Goal: Task Accomplishment & Management: Complete application form

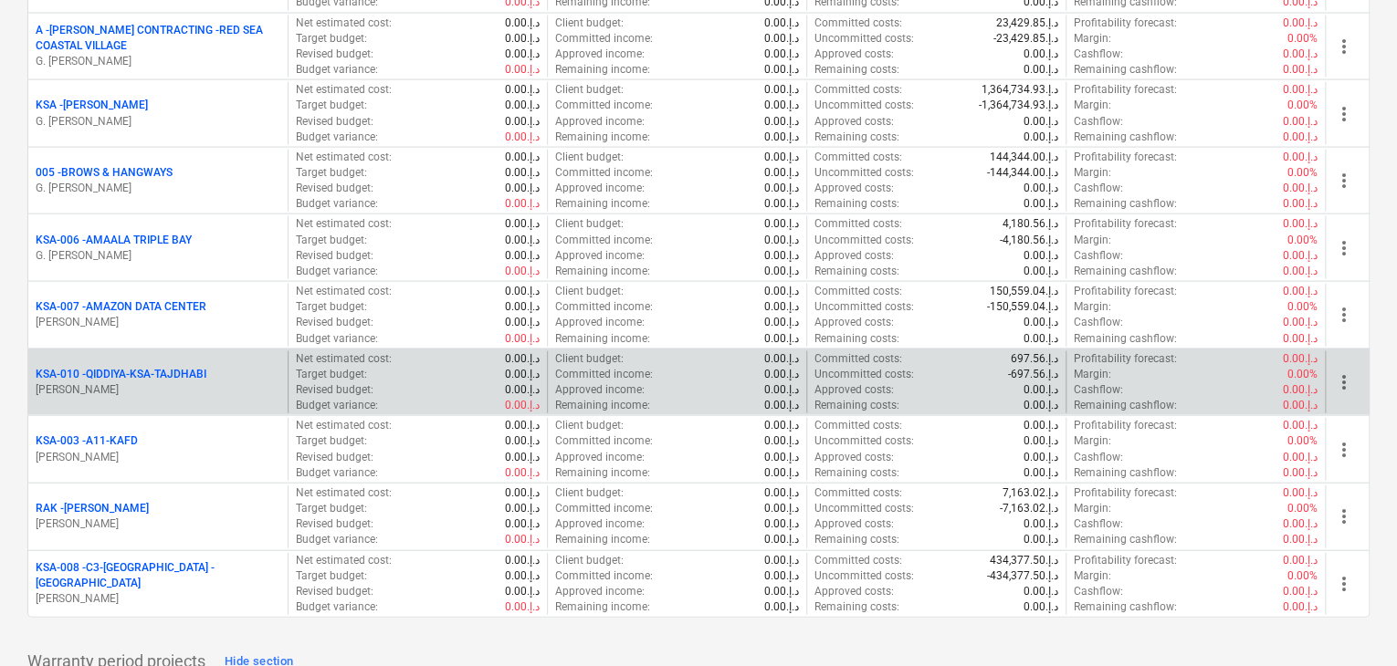
scroll to position [1917, 0]
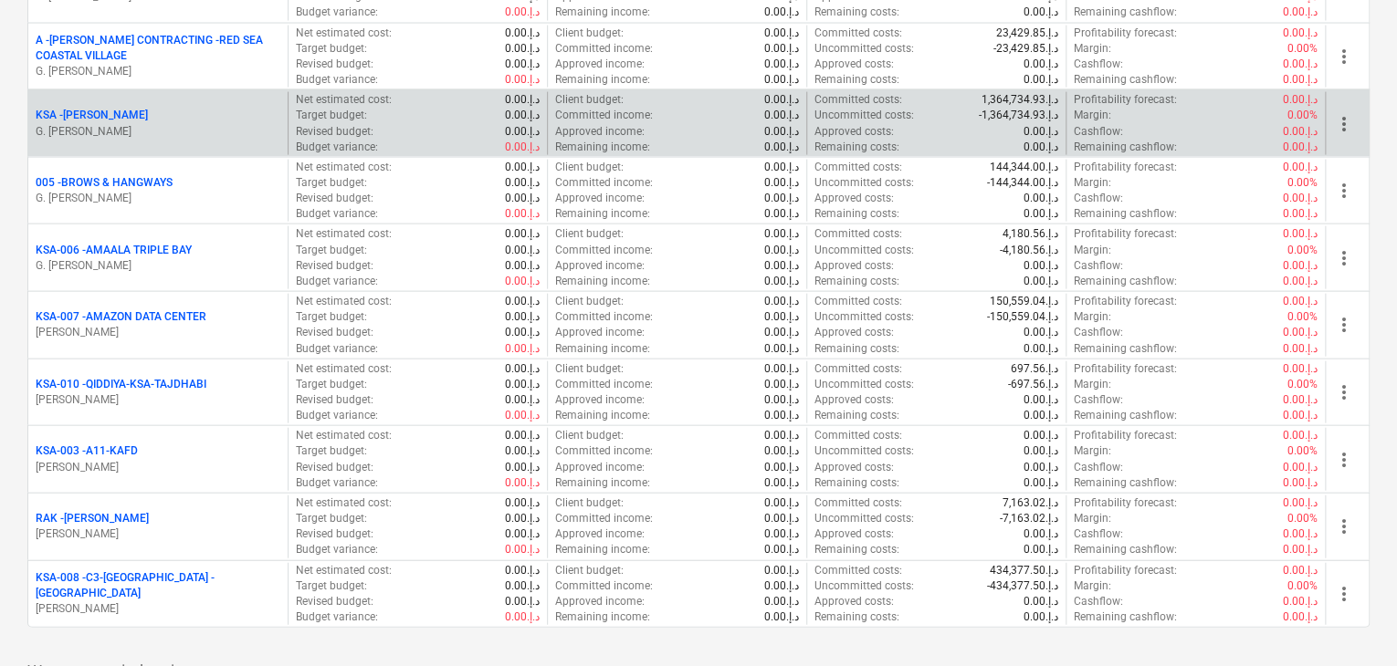
click at [134, 116] on div "KSA - [PERSON_NAME]" at bounding box center [158, 116] width 245 height 16
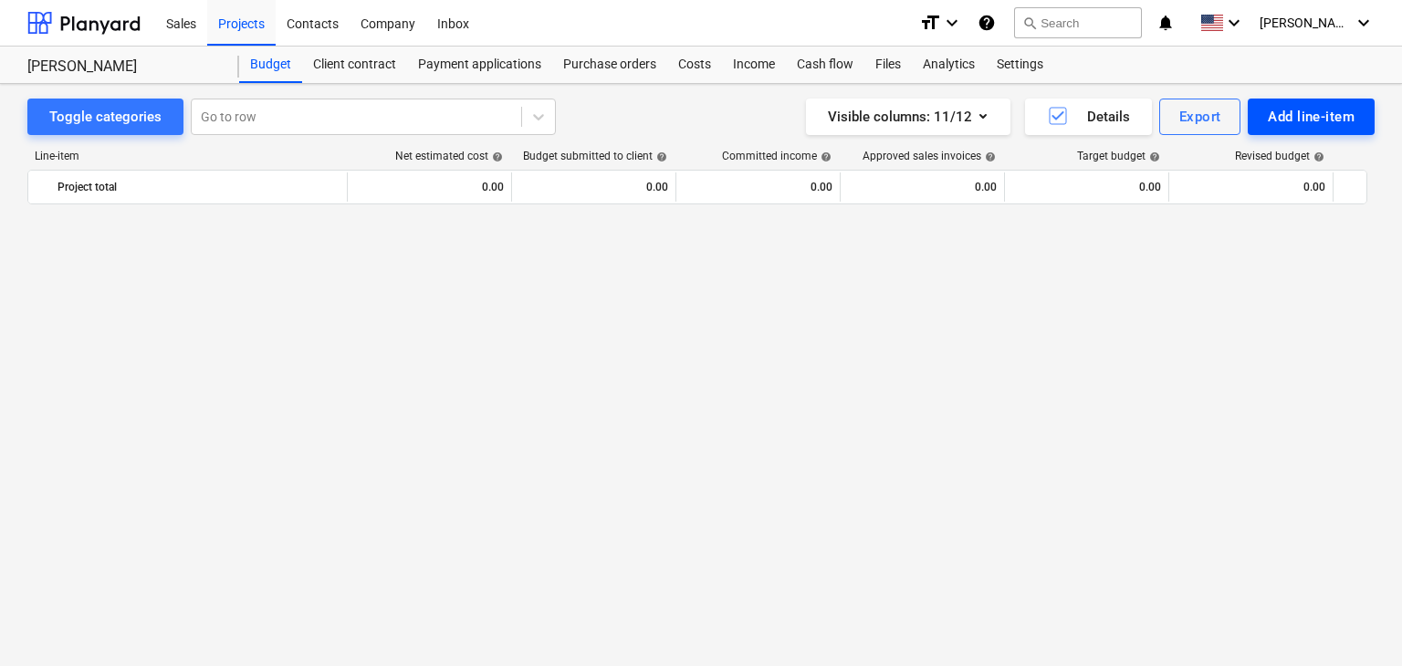
scroll to position [6107, 0]
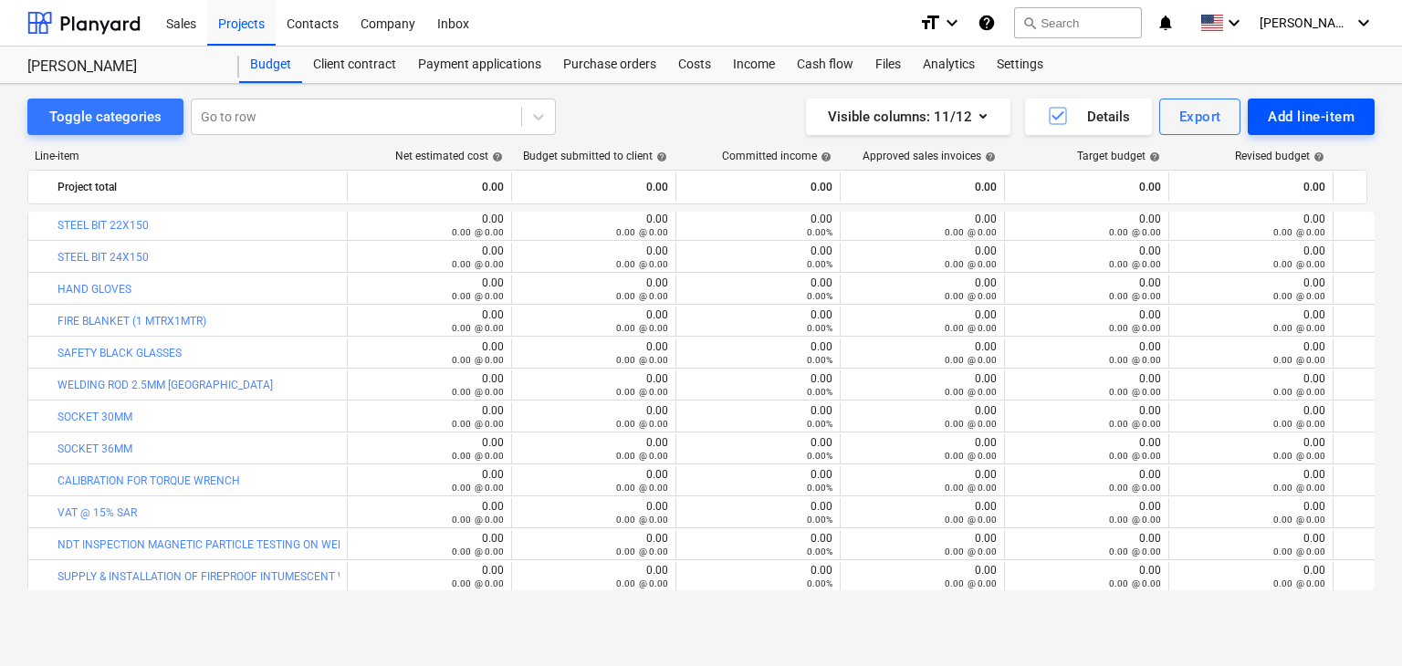
click at [1303, 110] on div "Add line-item" at bounding box center [1311, 117] width 87 height 24
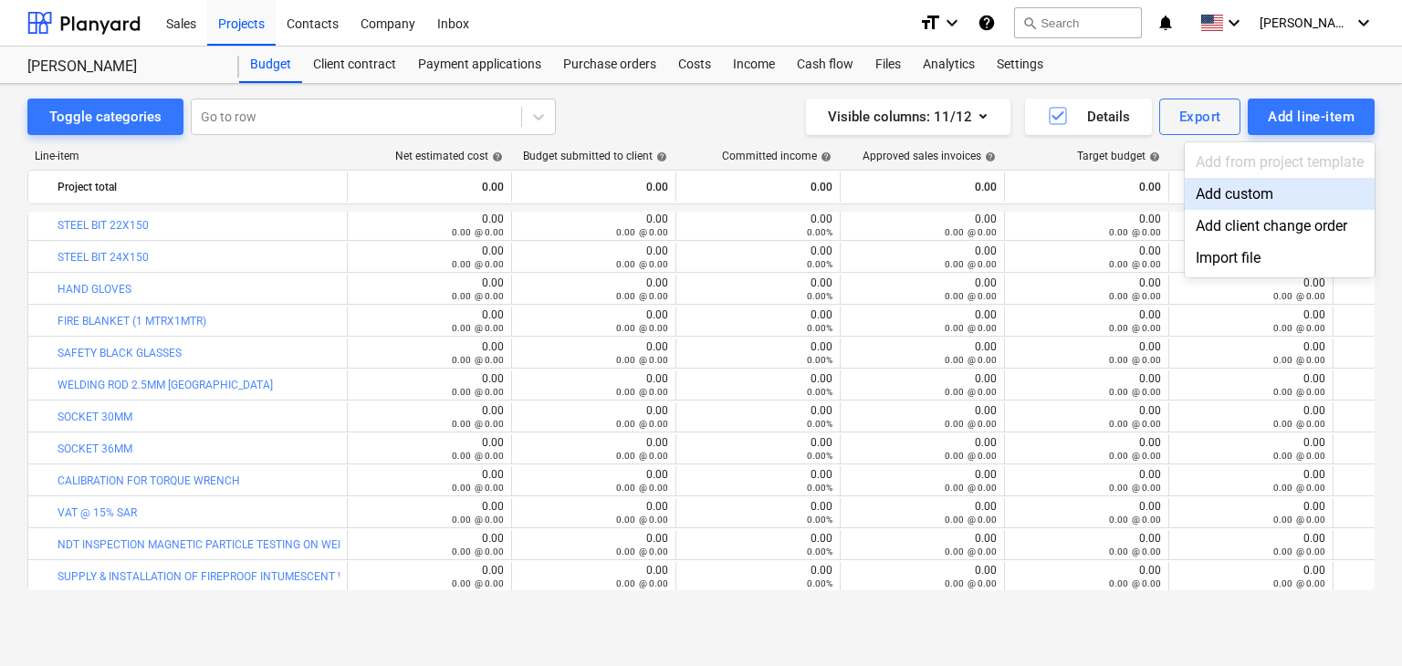
click at [1249, 191] on div "Add custom" at bounding box center [1280, 194] width 190 height 32
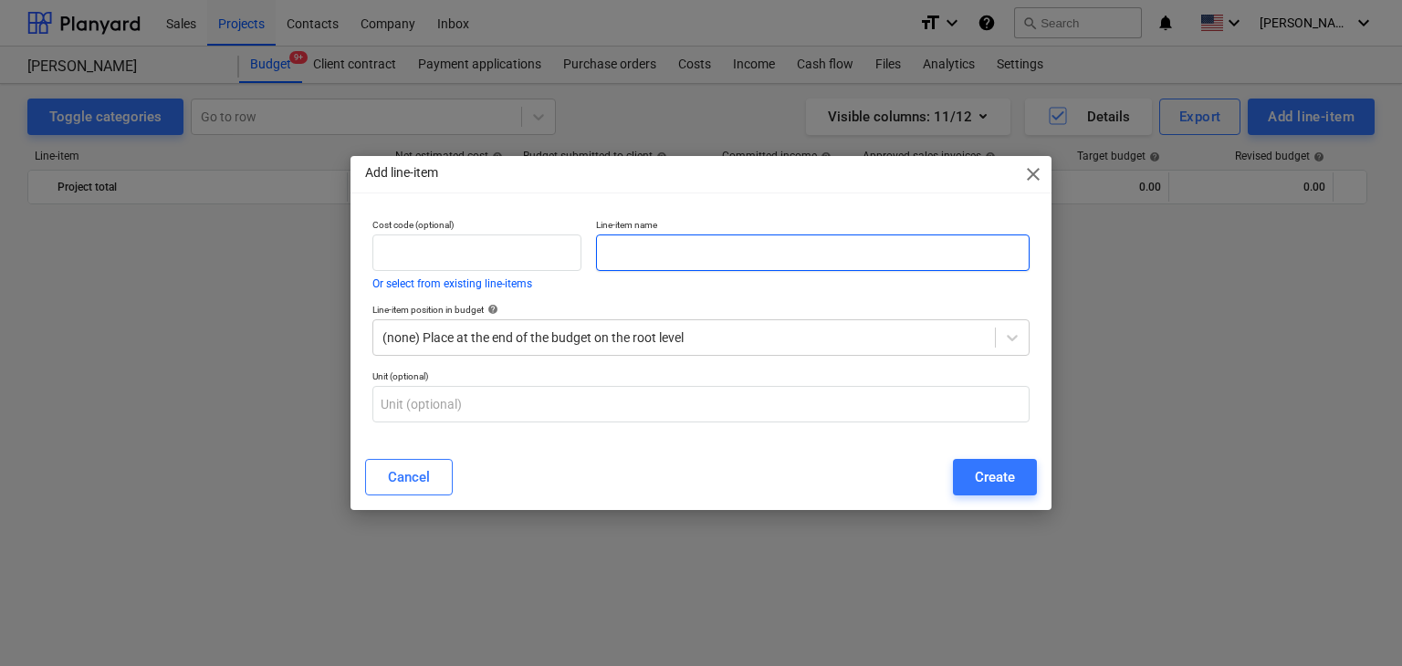
scroll to position [6107, 0]
click at [633, 266] on input "text" at bounding box center [813, 253] width 434 height 37
paste input "BOLT M24X90 GI GR 8.8"
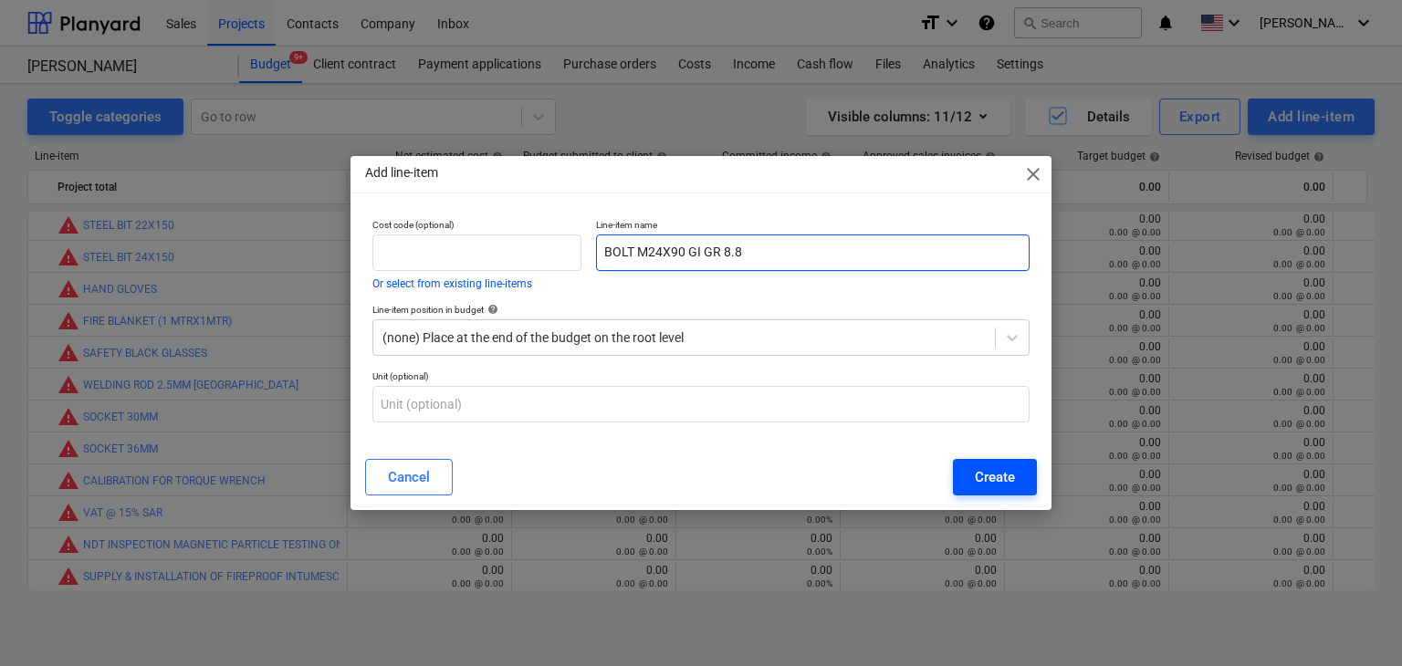
type input "BOLT M24X90 GI GR 8.8"
click at [989, 489] on div "Create" at bounding box center [995, 478] width 40 height 24
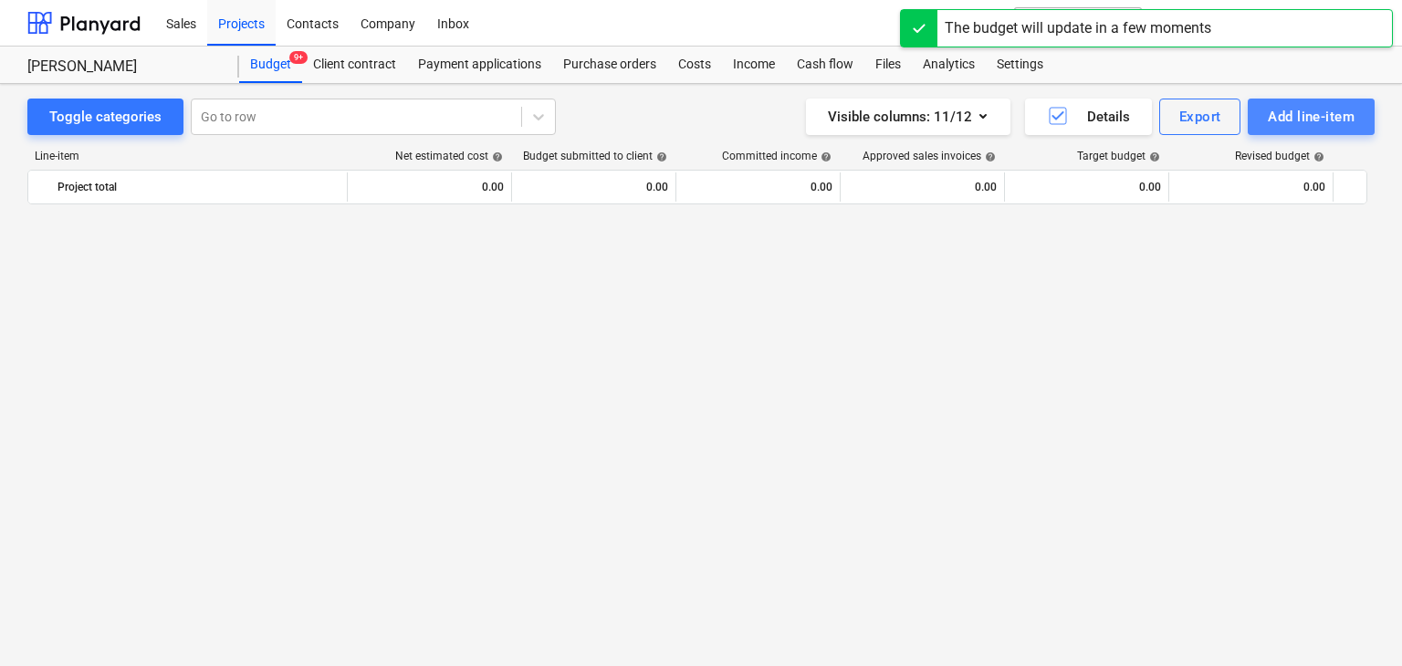
click at [1298, 120] on div "Add line-item" at bounding box center [1311, 117] width 87 height 24
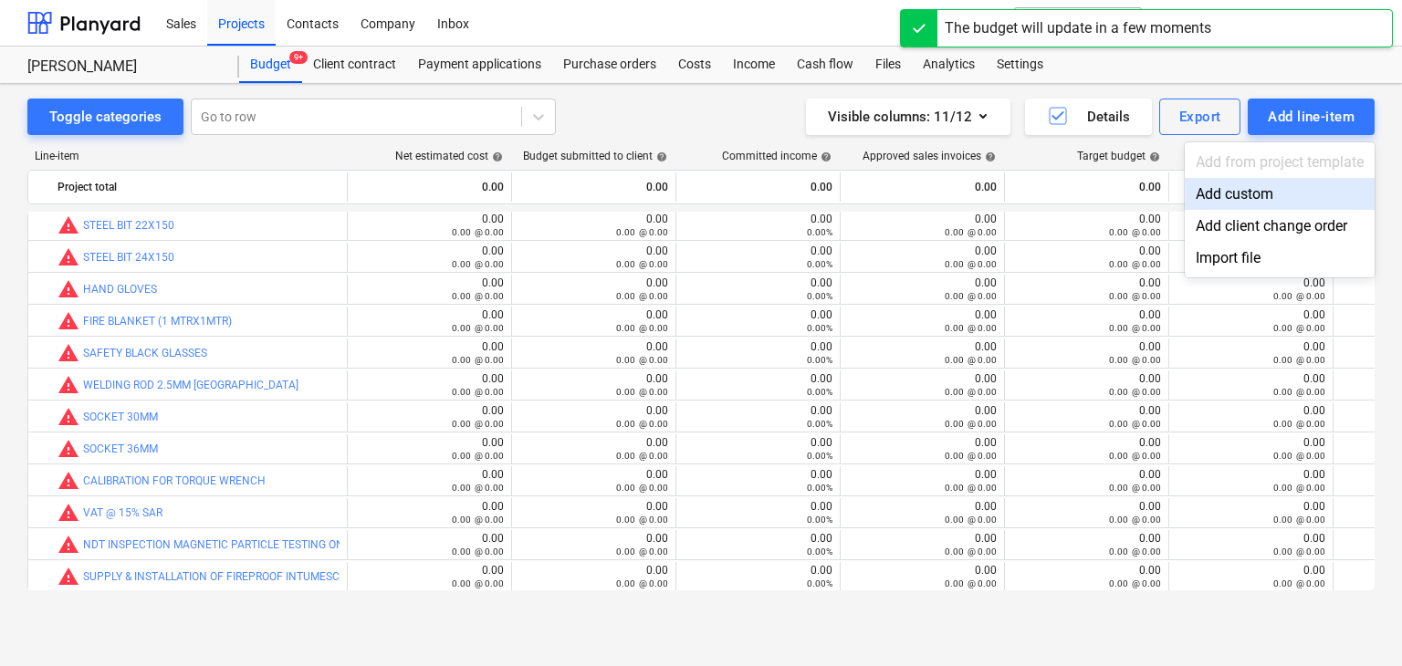
click at [1230, 190] on div "Add custom" at bounding box center [1280, 194] width 190 height 32
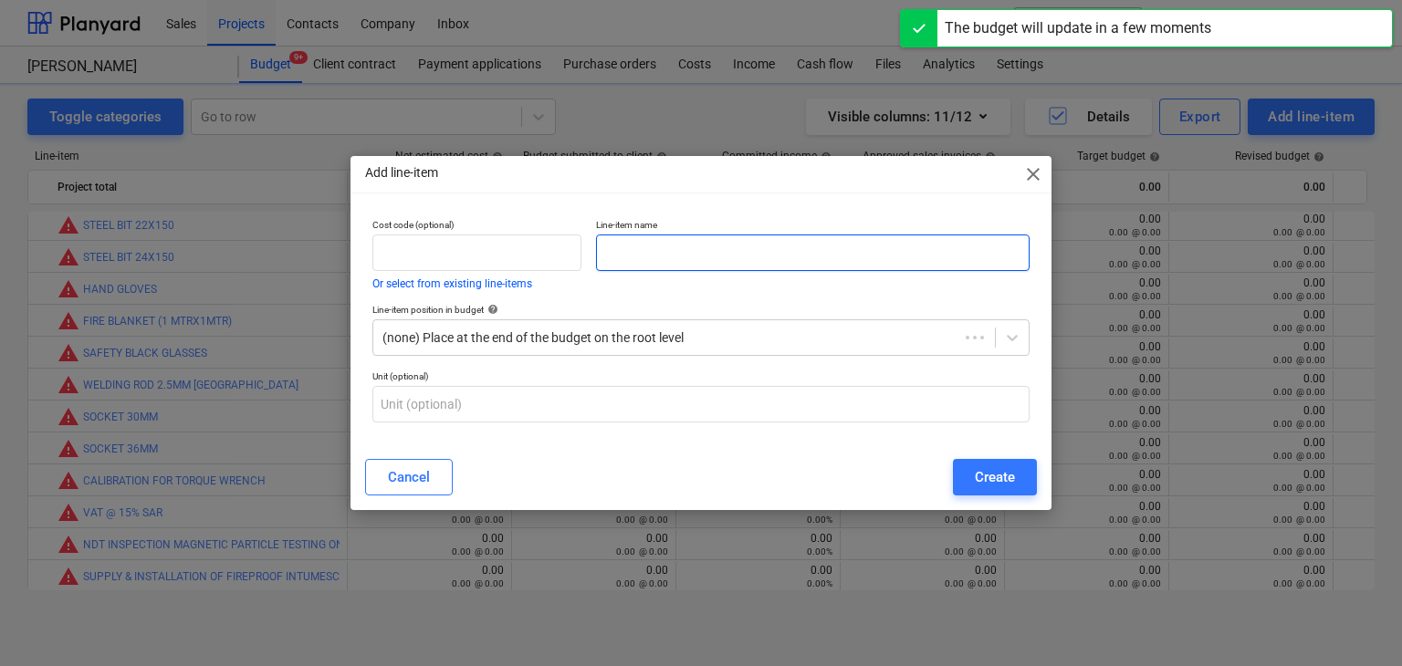
click at [708, 263] on input "text" at bounding box center [813, 253] width 434 height 37
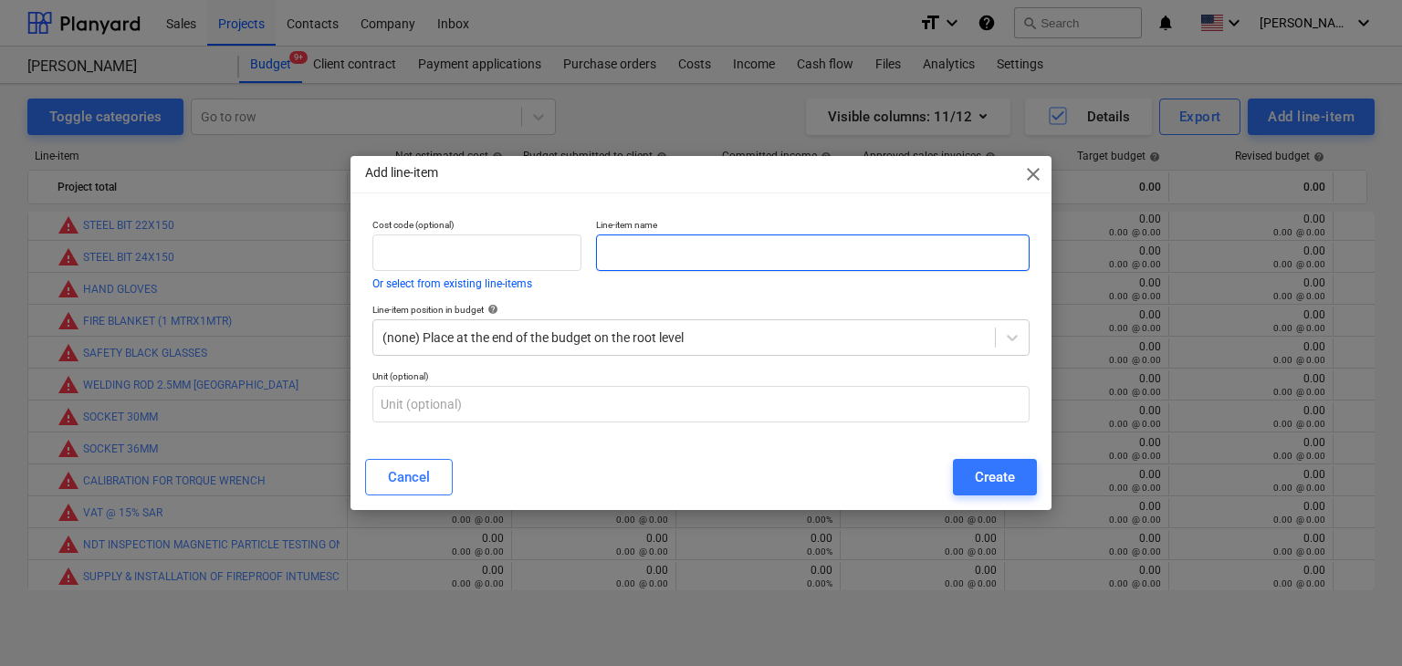
paste input "NUT M24 GI GR 8.8"
type input "NUT M24 GI GR 8.8"
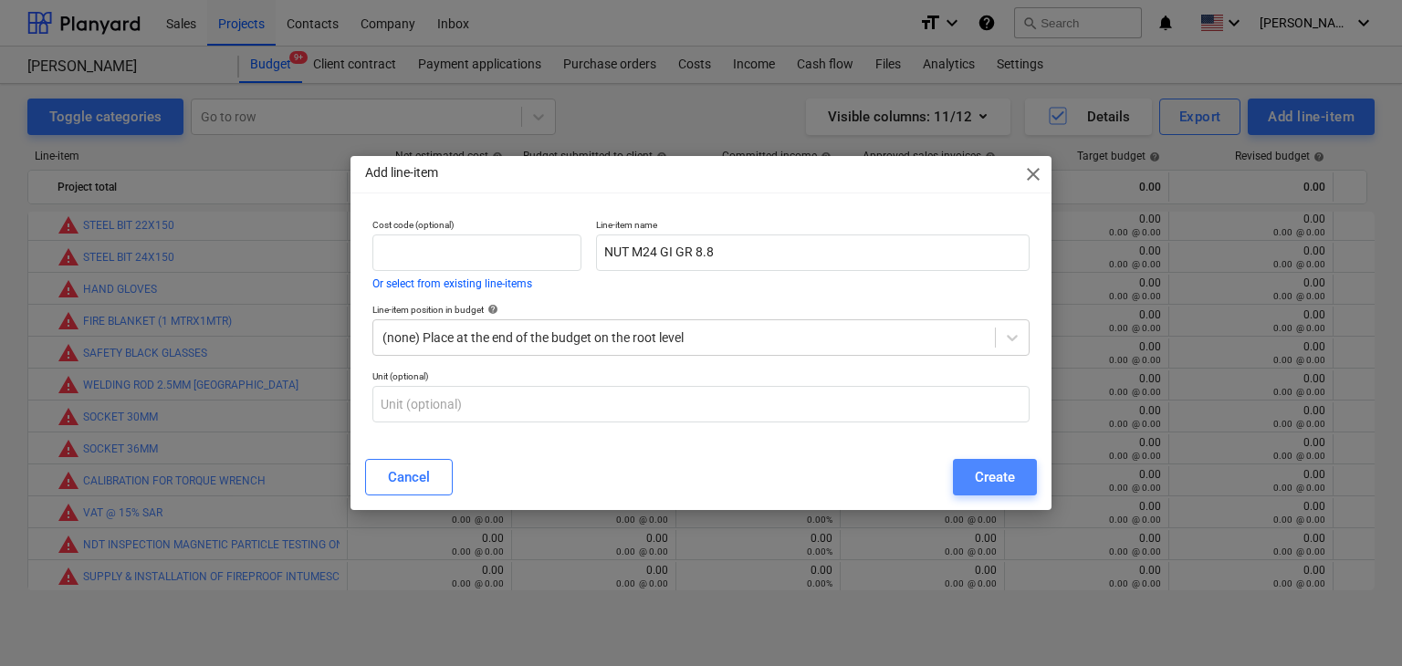
click at [982, 484] on div "Create" at bounding box center [995, 478] width 40 height 24
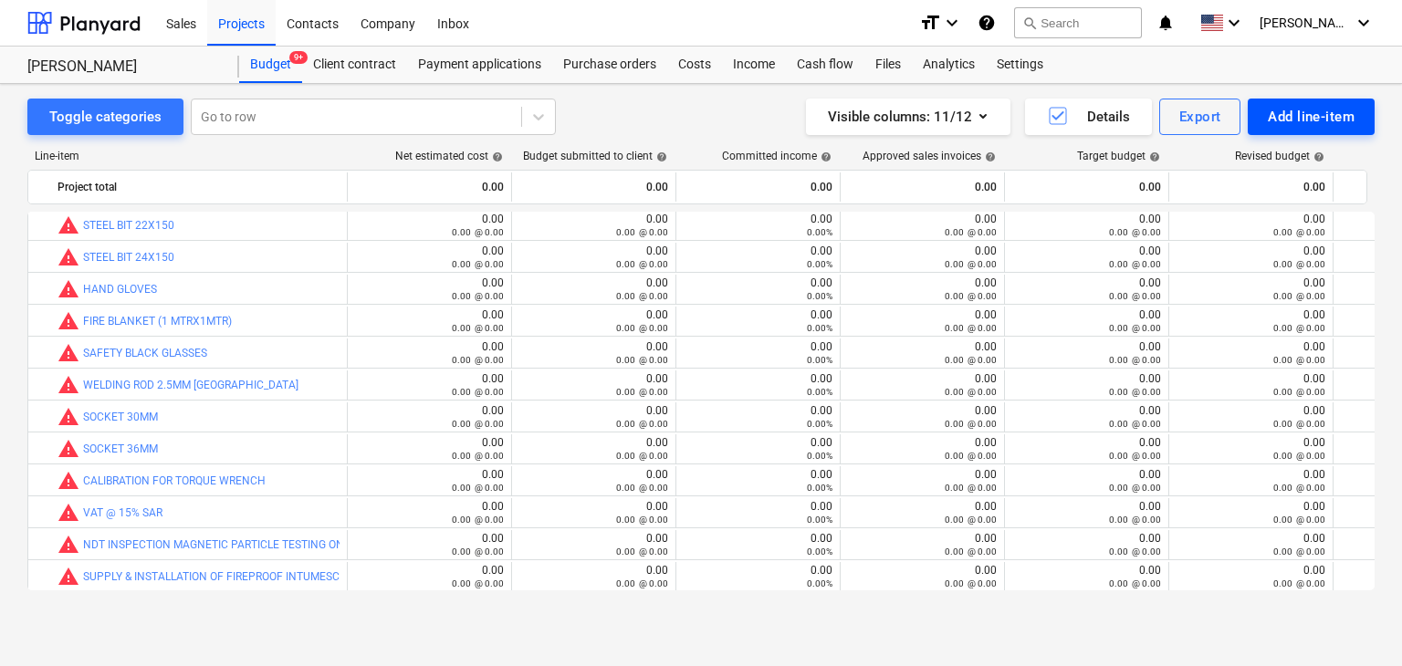
click at [1302, 102] on button "Add line-item" at bounding box center [1311, 117] width 127 height 37
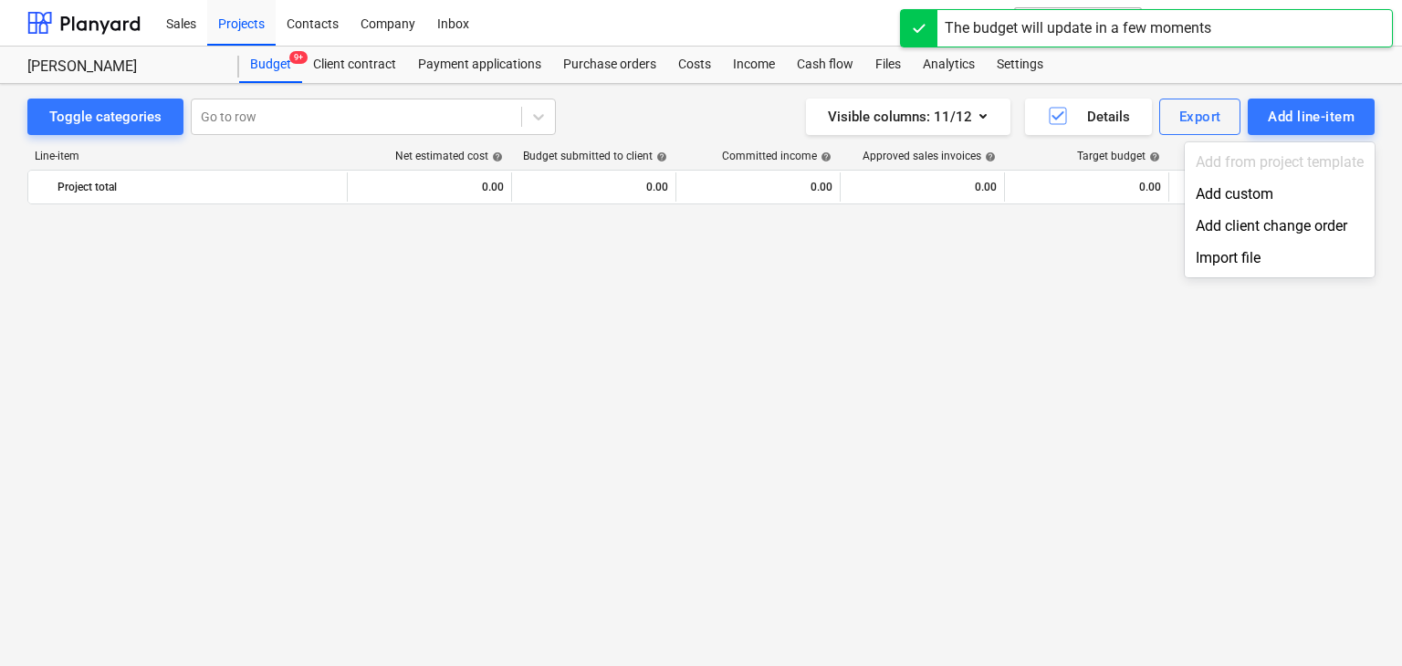
scroll to position [6107, 0]
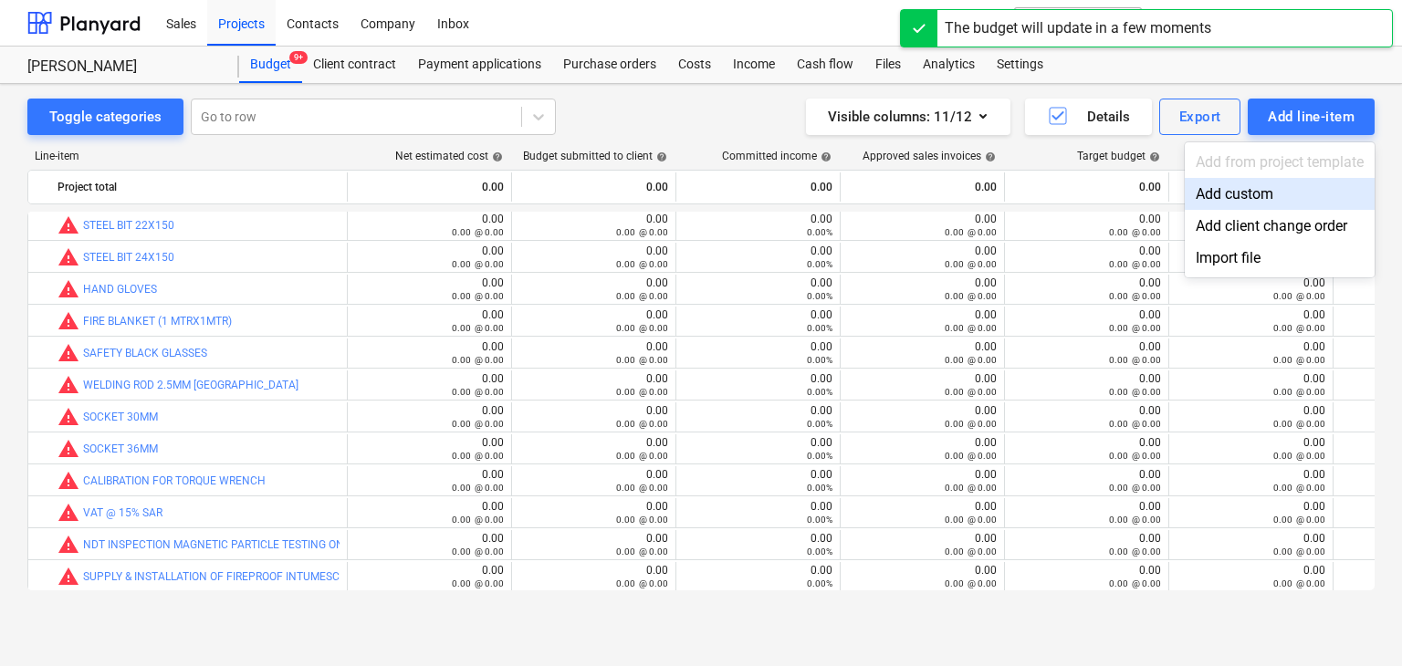
click at [1216, 194] on div "Add custom" at bounding box center [1280, 194] width 190 height 32
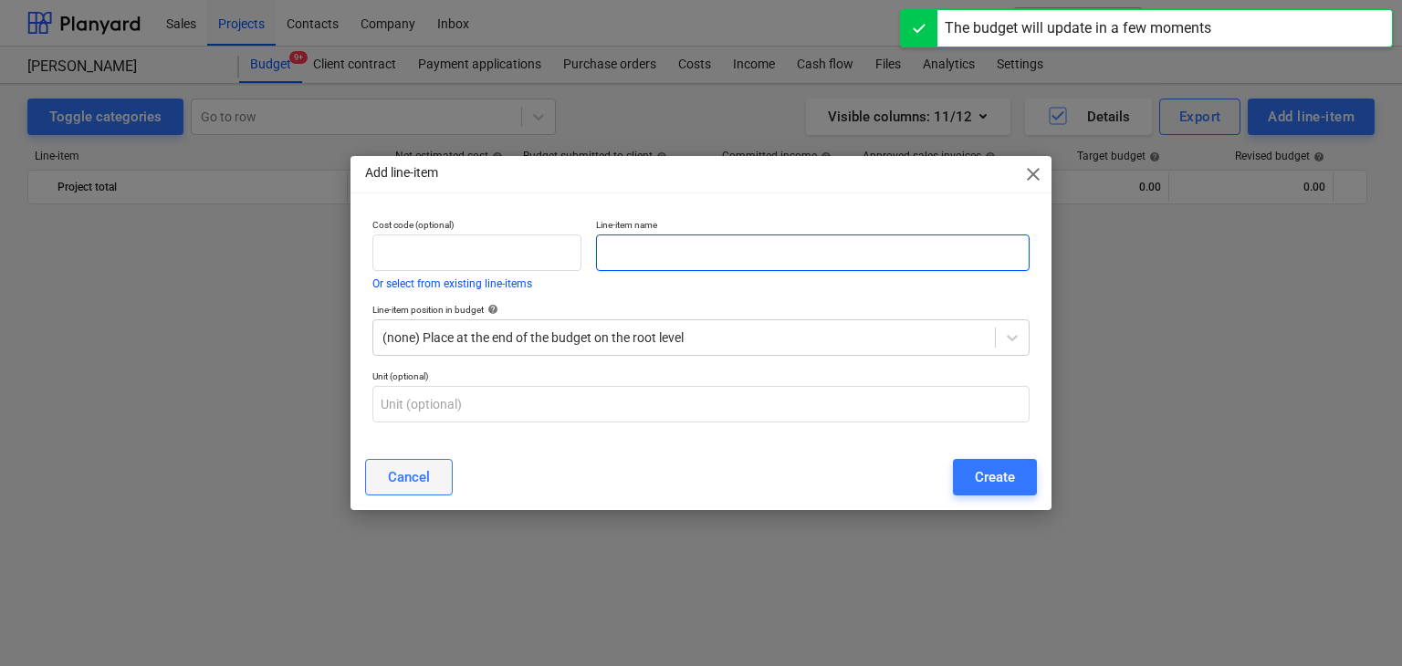
drag, startPoint x: 635, startPoint y: 264, endPoint x: 377, endPoint y: 470, distance: 330.7
click at [628, 269] on input "text" at bounding box center [813, 253] width 434 height 37
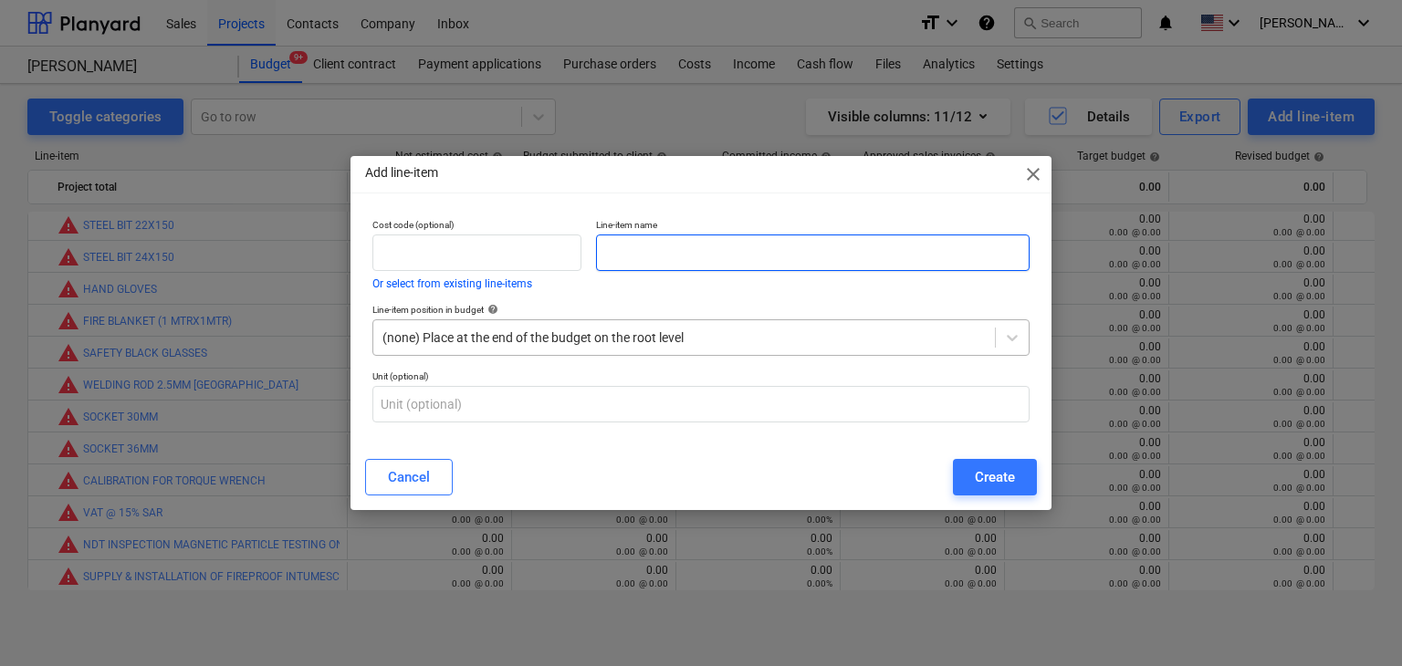
paste input "WASHER M24 GI GR 8.8"
type input "WASHER M24 GI GR 8.8"
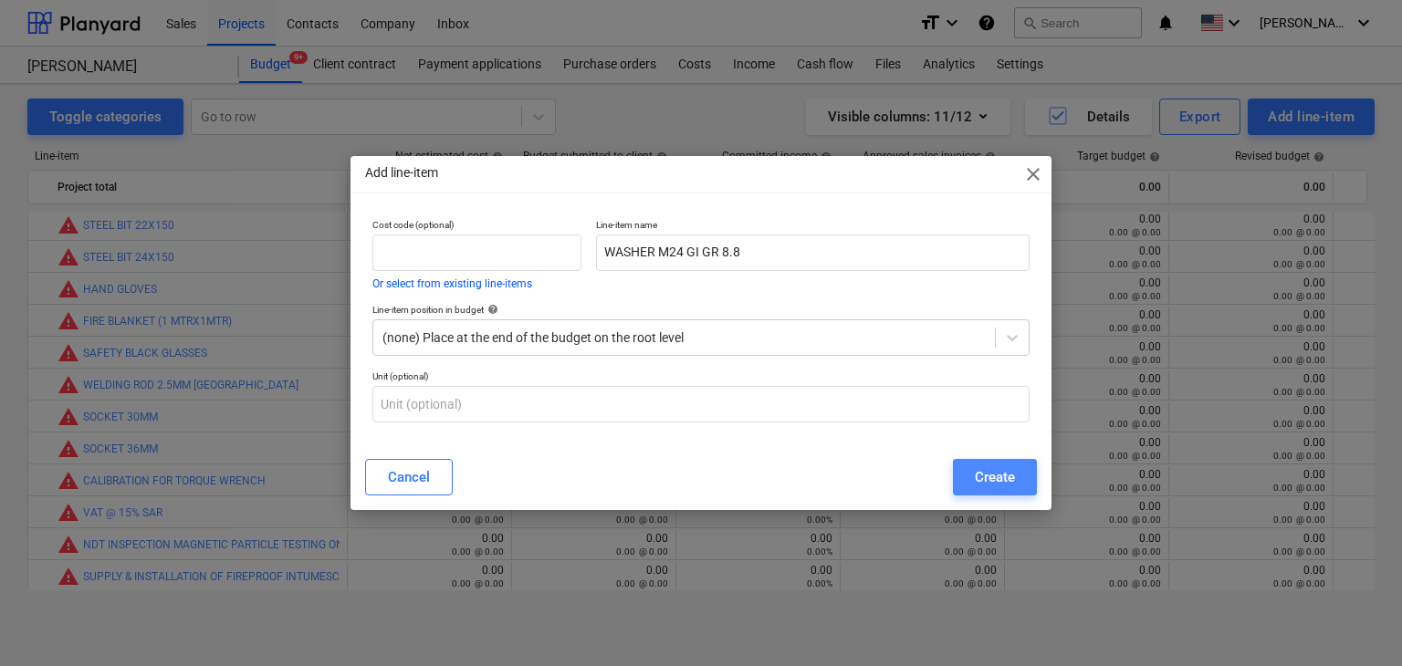
click at [984, 468] on div "Create" at bounding box center [995, 478] width 40 height 24
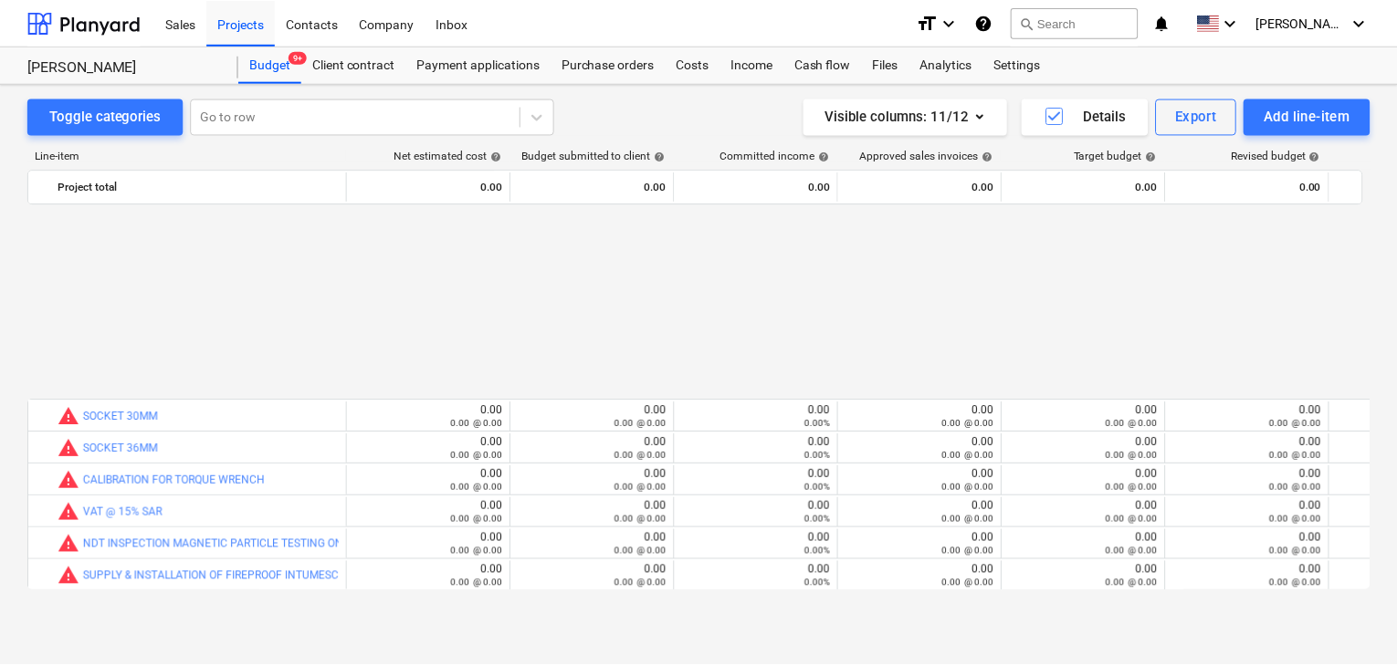
scroll to position [6332, 0]
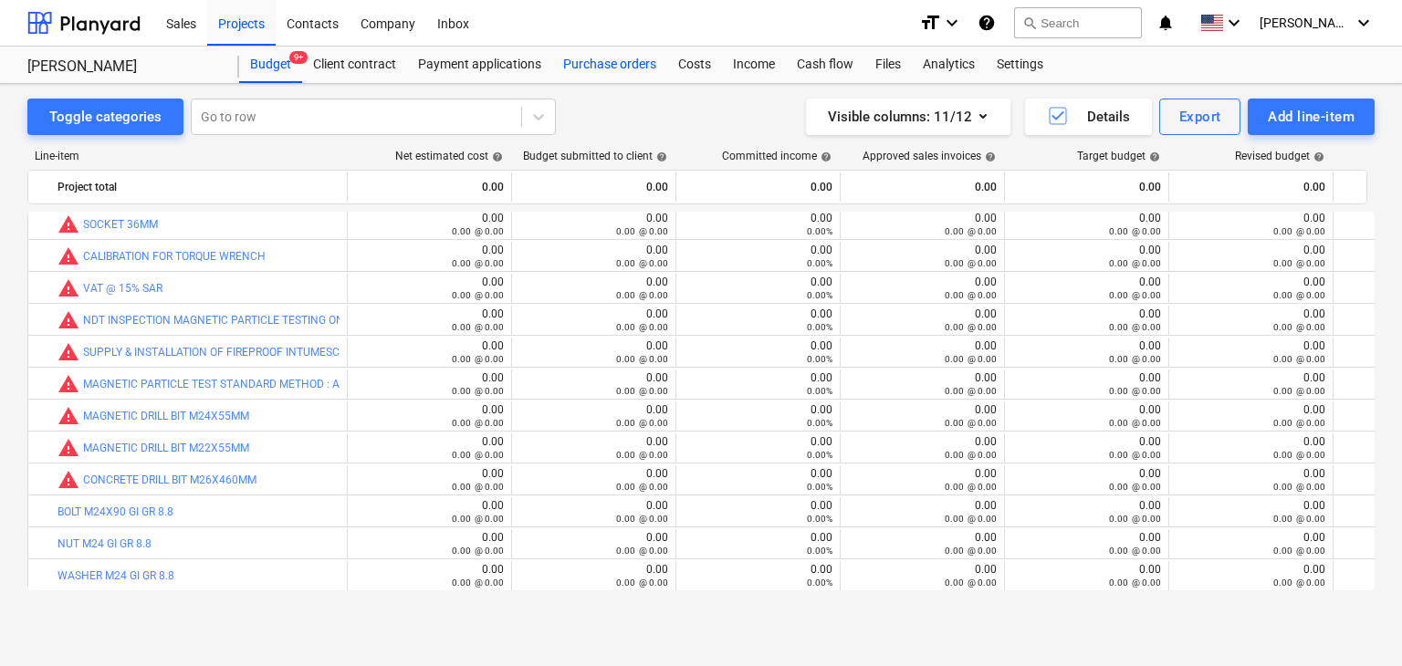
click at [599, 55] on div "Purchase orders" at bounding box center [609, 65] width 115 height 37
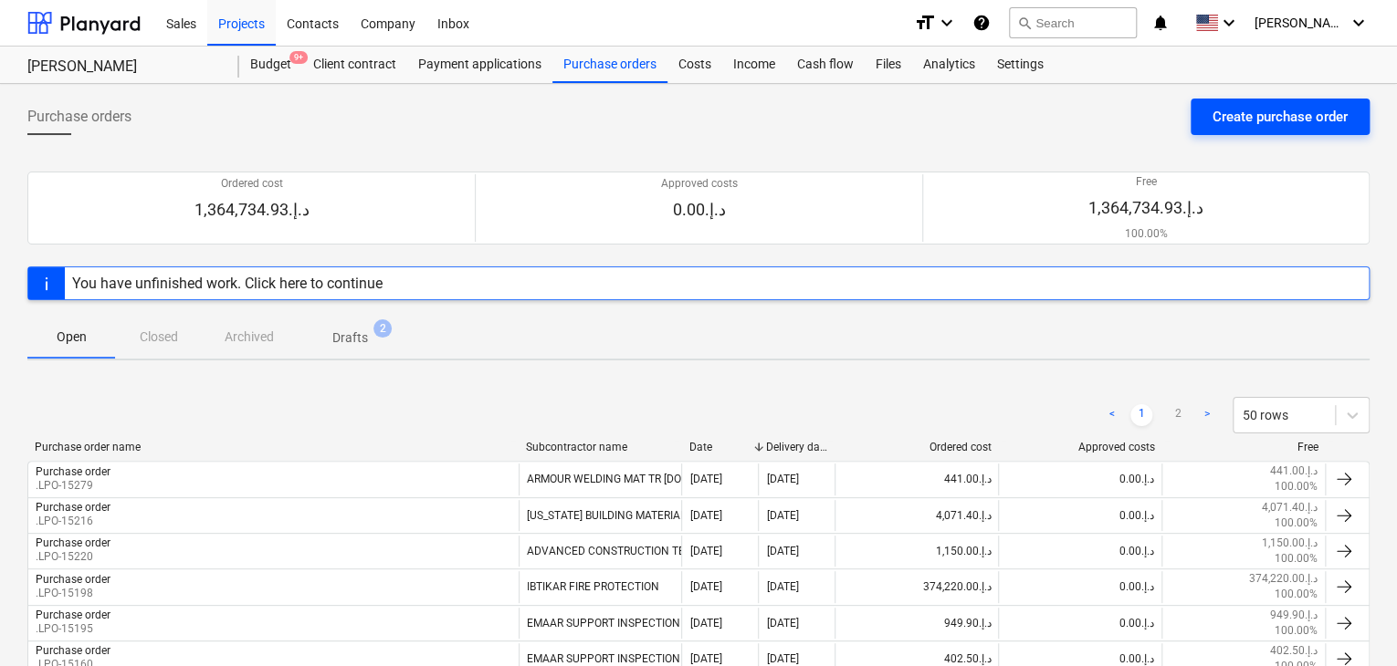
click at [1271, 118] on div "Create purchase order" at bounding box center [1279, 117] width 135 height 24
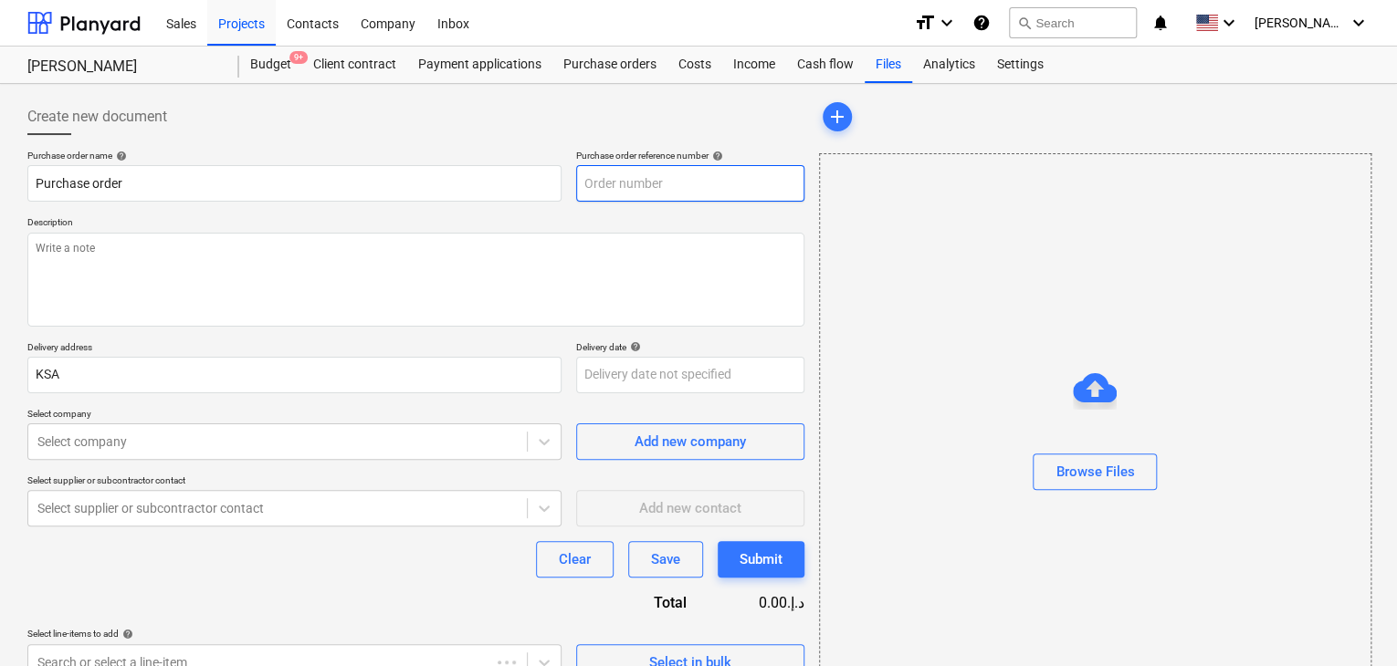
type textarea "x"
type input "KSA-PO-092"
click at [712, 178] on input "KSA-PO-092" at bounding box center [690, 183] width 228 height 37
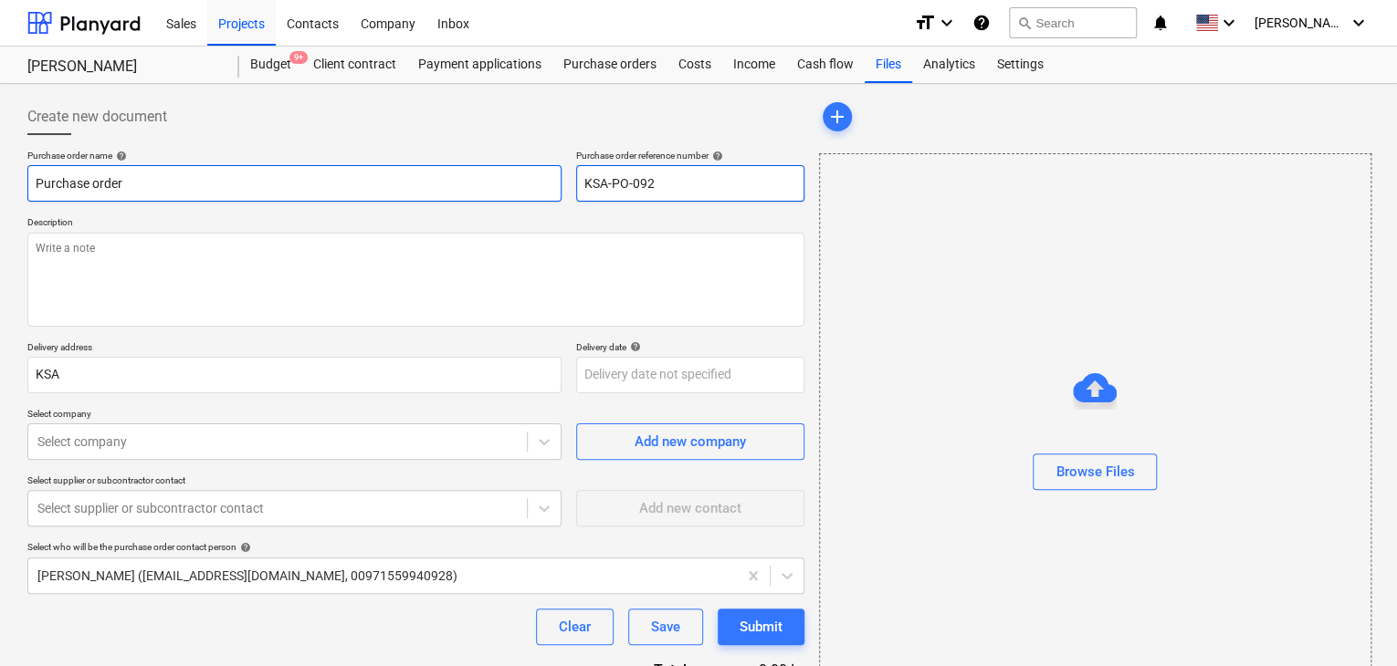
drag, startPoint x: 690, startPoint y: 184, endPoint x: 534, endPoint y: 173, distance: 156.5
click at [534, 173] on div "Purchase order name help Purchase order Purchase order reference number help KS…" at bounding box center [415, 176] width 777 height 52
type textarea "x"
type input "."
type textarea "x"
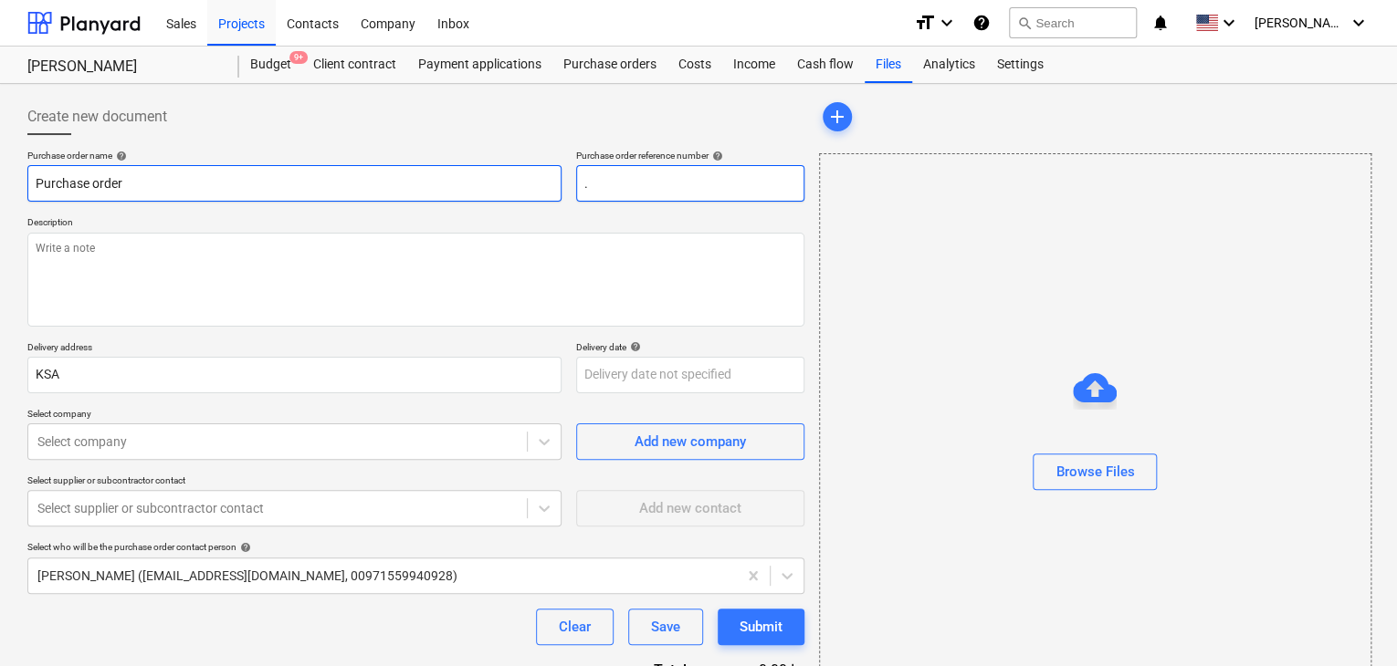
type input ".L"
type textarea "x"
type input ".LP"
type textarea "x"
type input ".LPO"
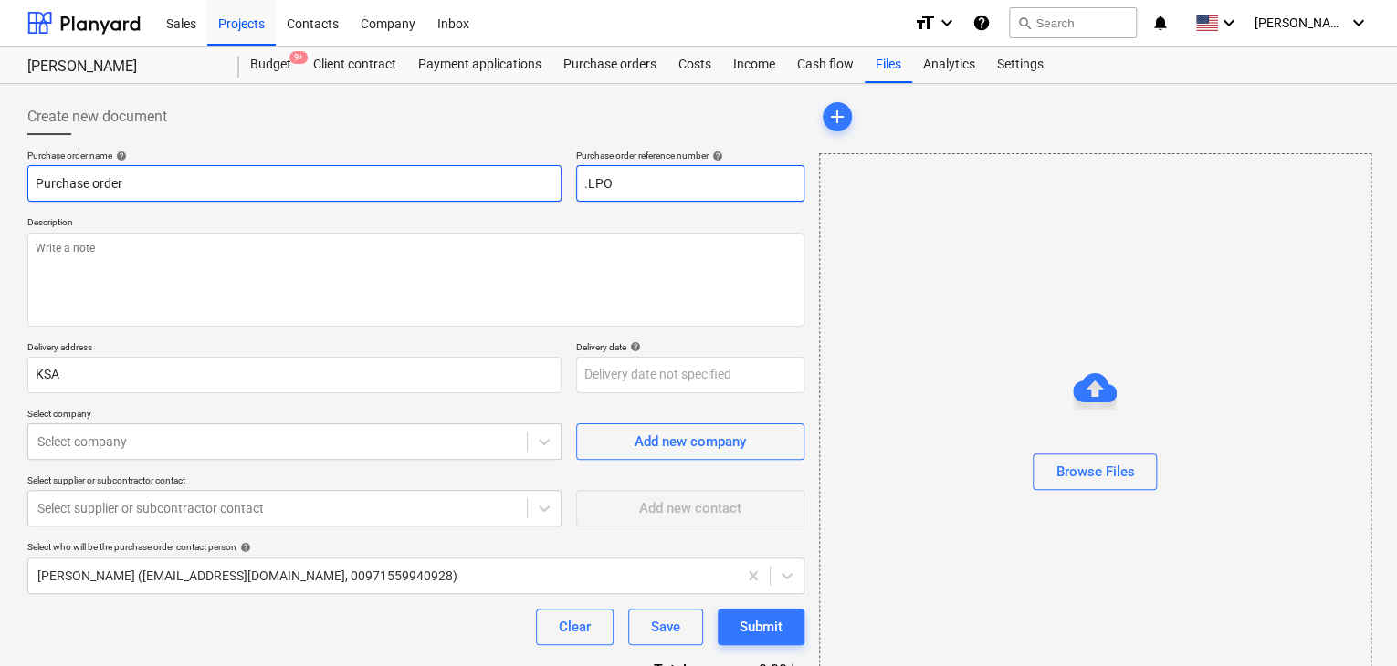
type textarea "x"
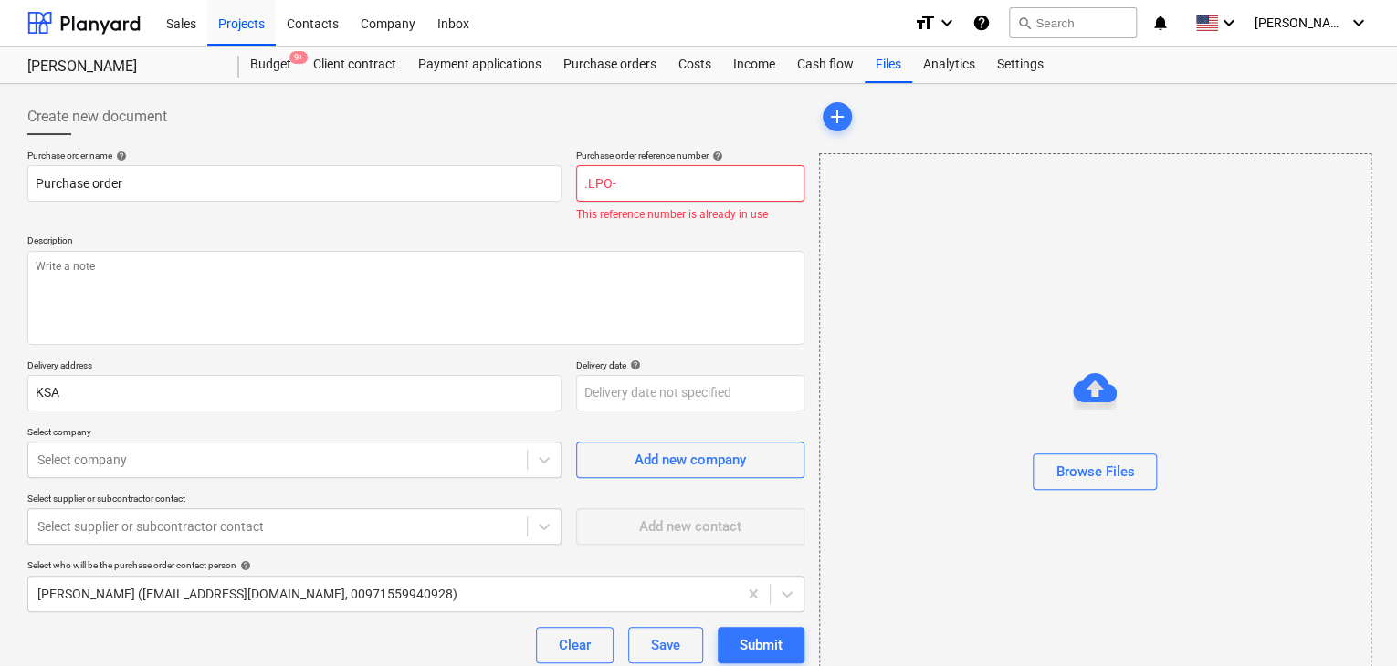
type input ".LPO-"
type textarea "x"
type input ".LPO-1"
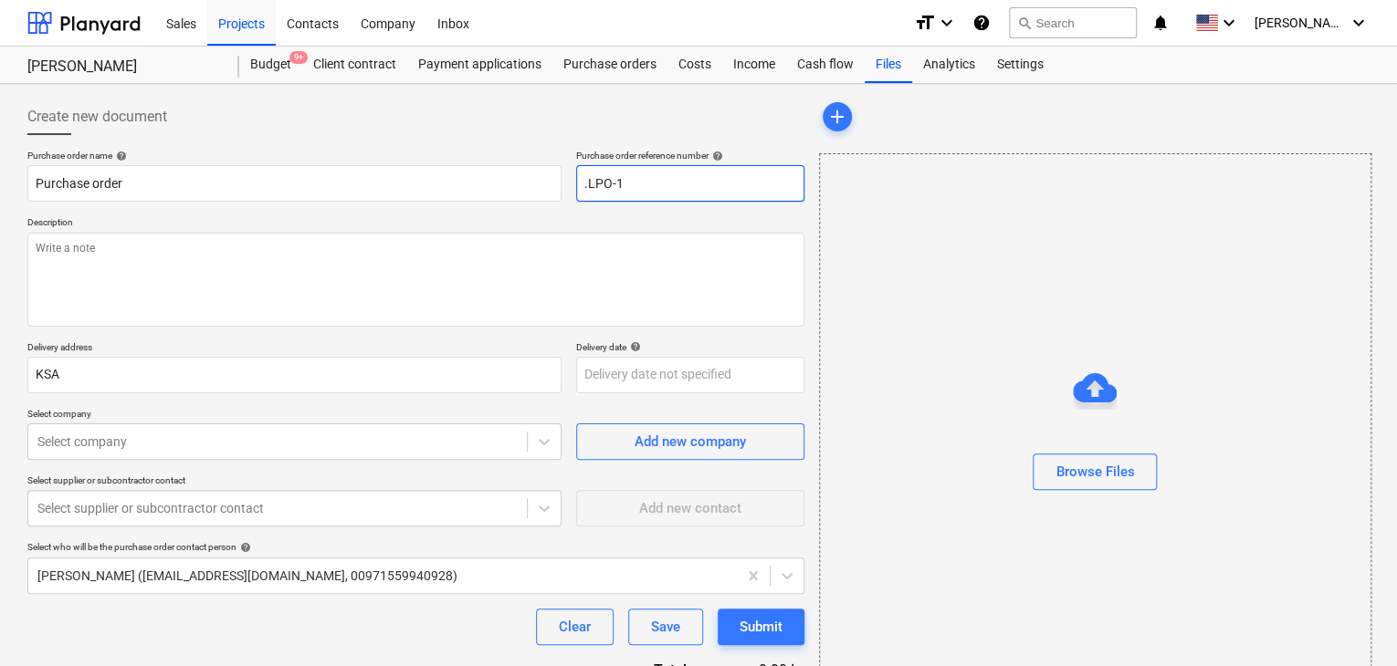
type textarea "x"
type input ".LPO-15"
type textarea "x"
type input ".LPO-153"
type textarea "x"
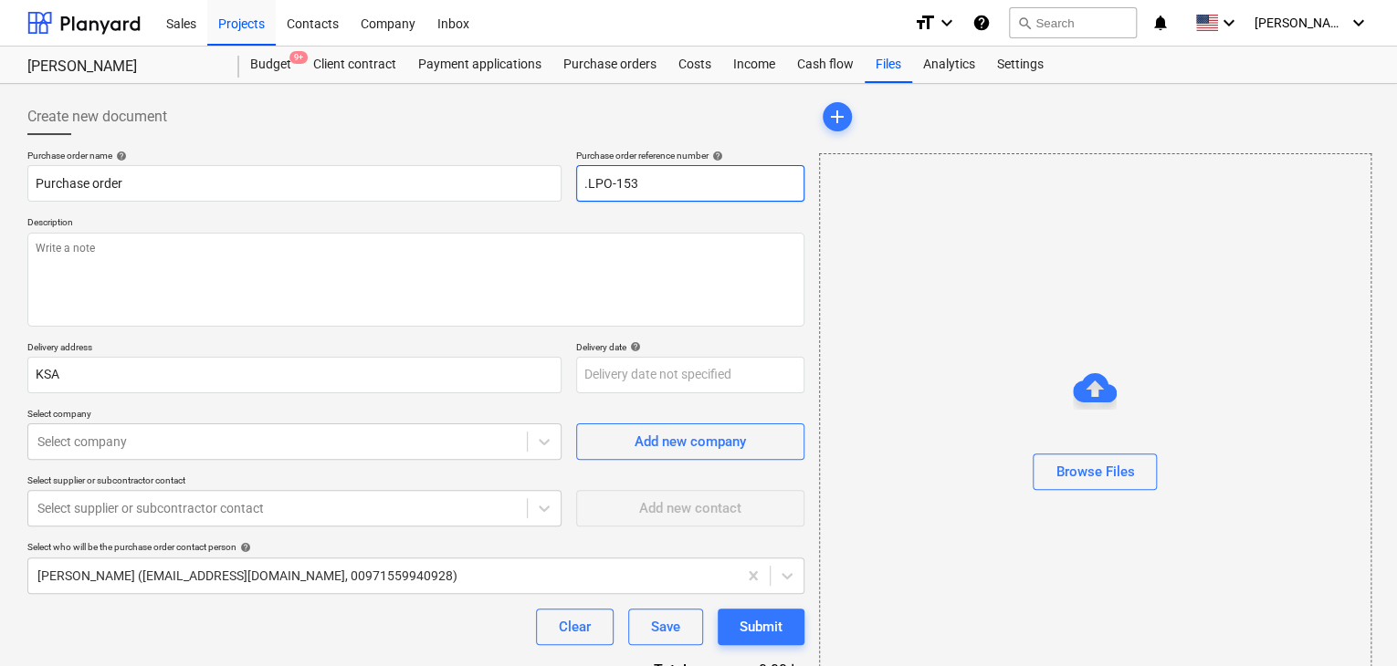
type input ".LPO-1539"
type textarea "x"
type input ".LPO-15396"
type textarea "x"
type input ".LPO-15396"
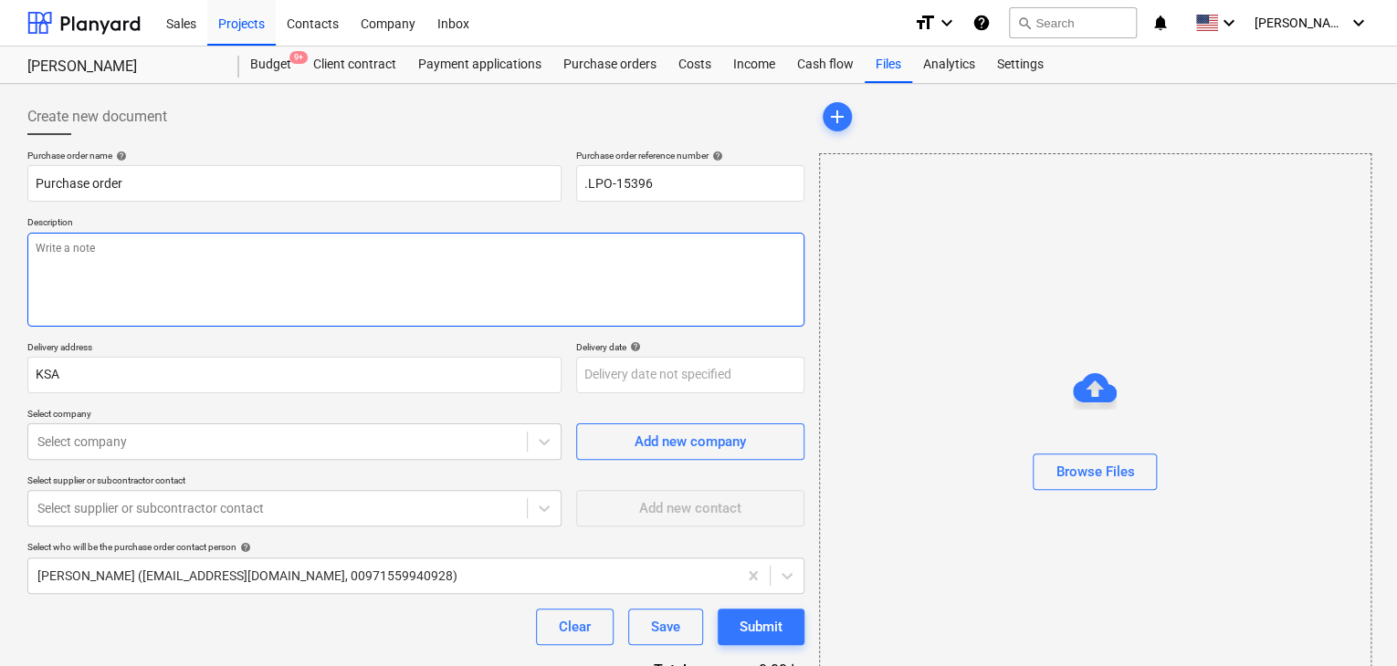
click at [91, 247] on textarea at bounding box center [415, 280] width 777 height 94
type textarea "x"
type textarea "2"
type textarea "x"
type textarea "25"
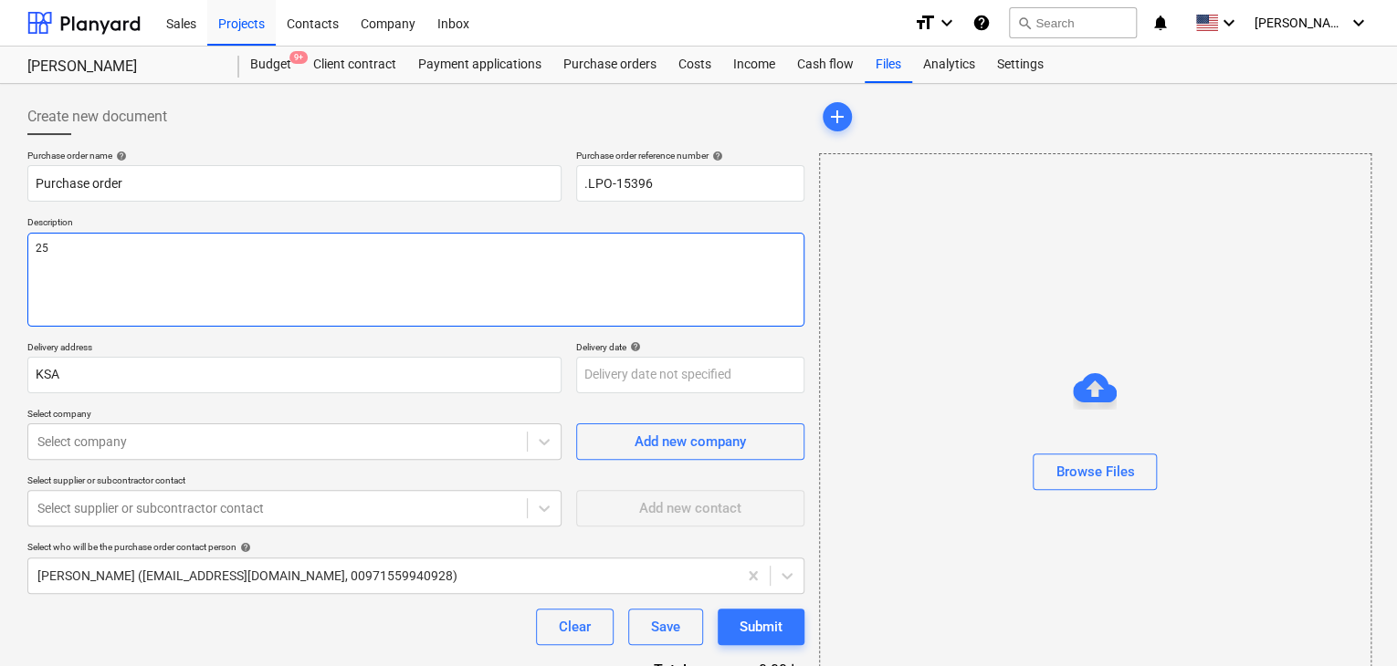
type textarea "x"
type textarea "25/"
type textarea "x"
type textarea "25/A"
type textarea "x"
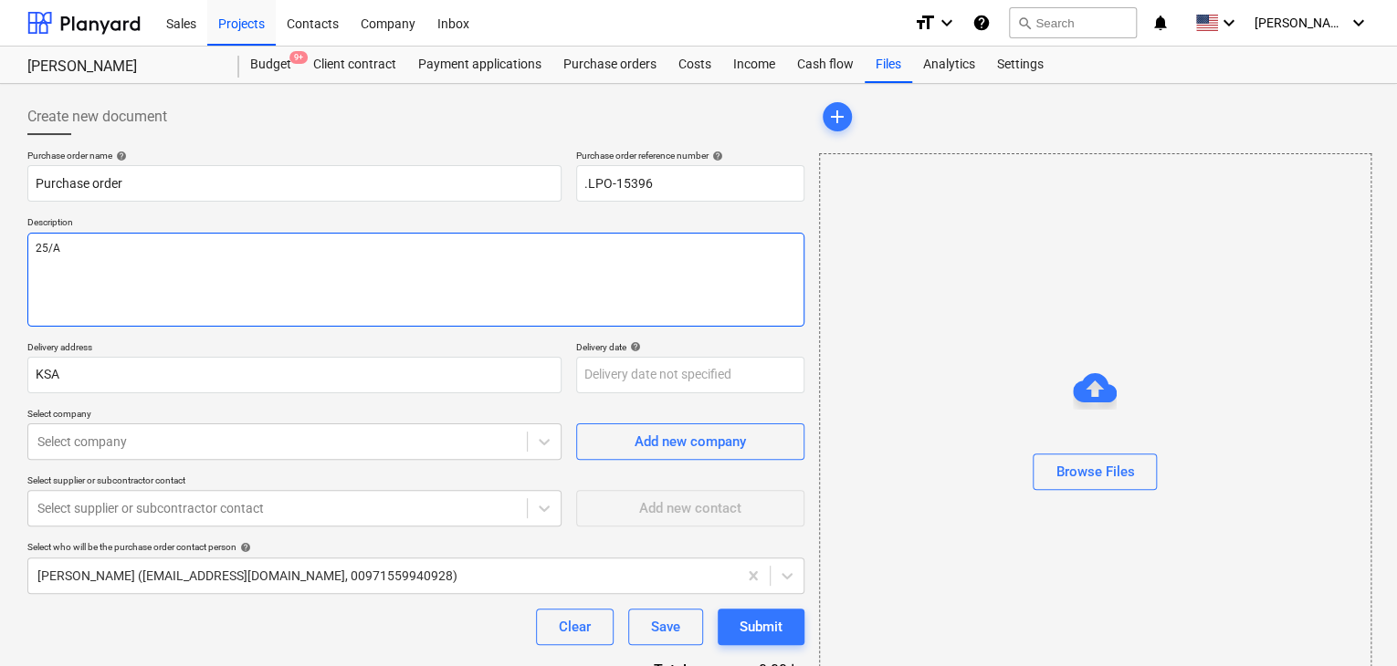
type textarea "25/AU"
type textarea "x"
type textarea "25/AUG"
type textarea "x"
type textarea "25/AUG/"
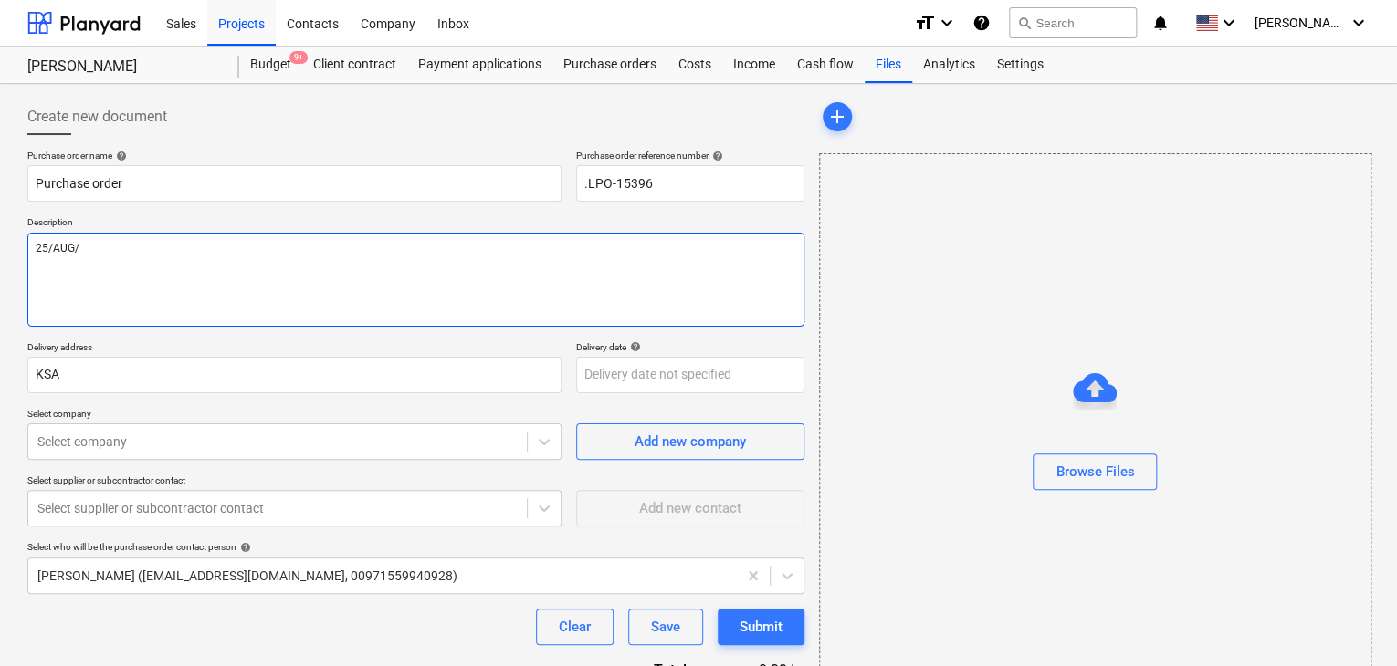
type textarea "x"
type textarea "25/[DATE]"
type textarea "x"
type textarea "[DATE]"
type textarea "x"
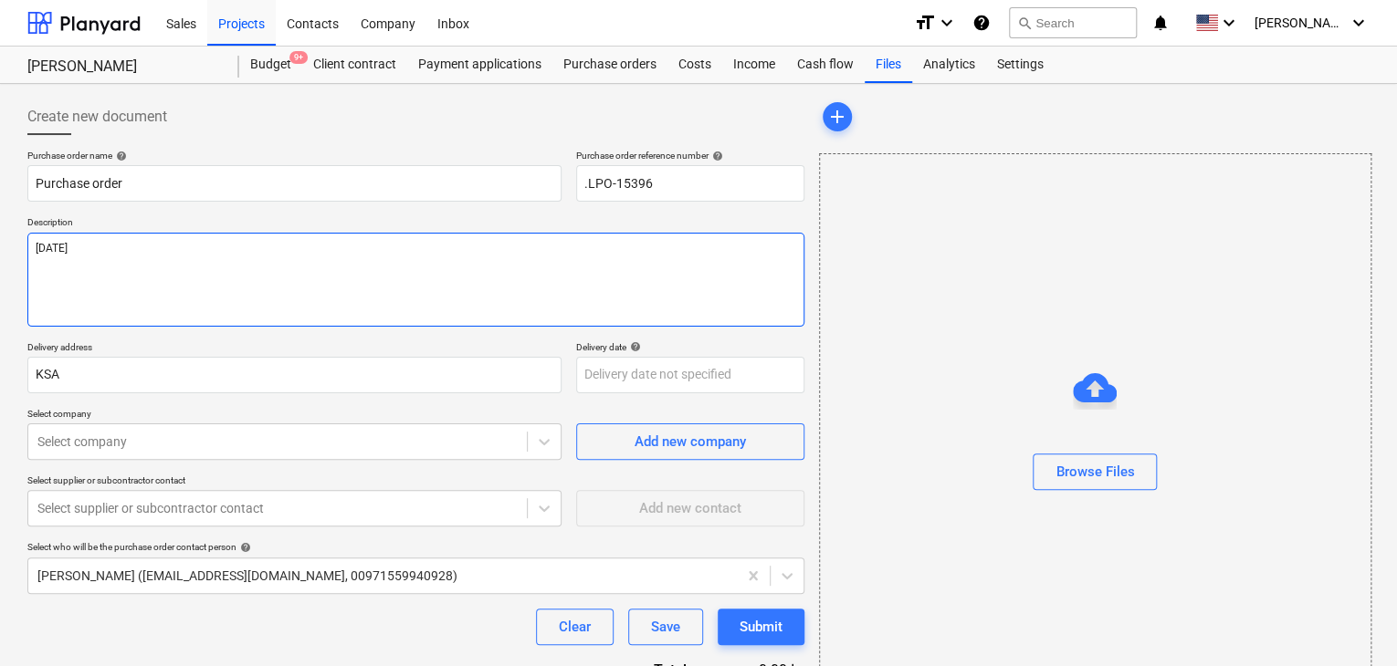
type textarea "[DATE]"
type textarea "x"
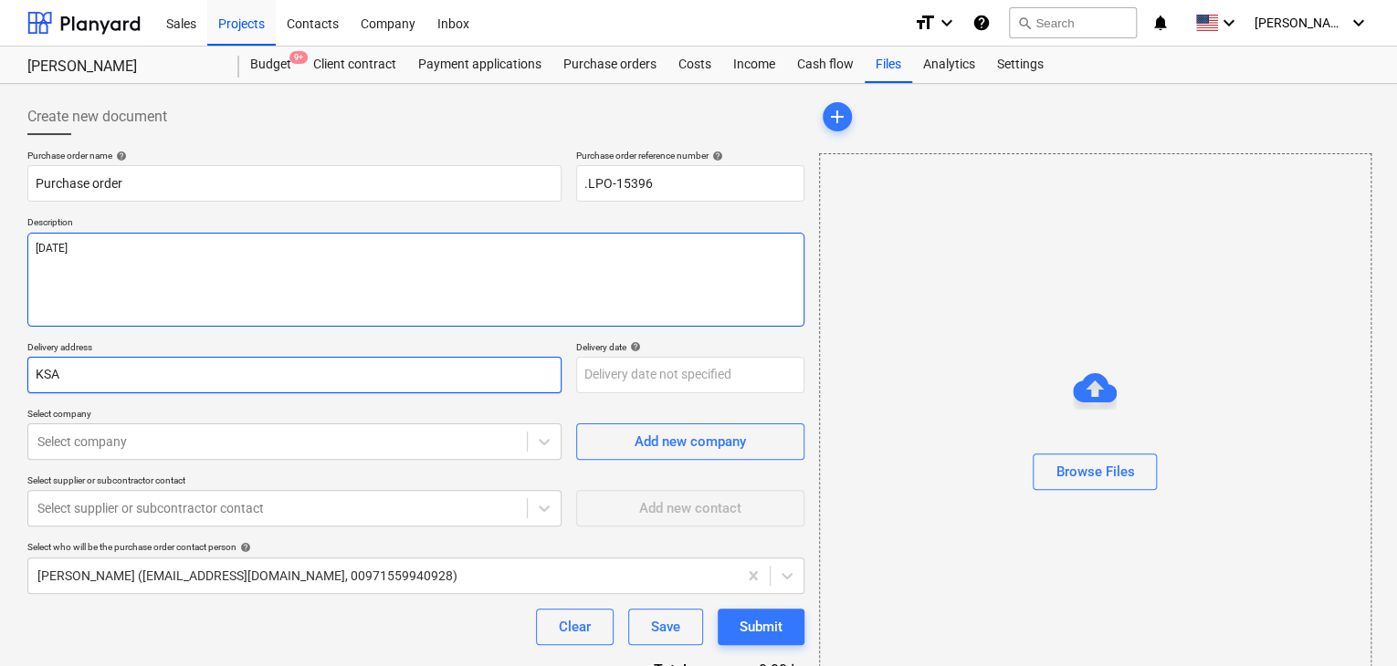
type textarea "[DATE]"
click at [72, 362] on input "KSA" at bounding box center [294, 375] width 534 height 37
type textarea "x"
type input "KS"
type textarea "x"
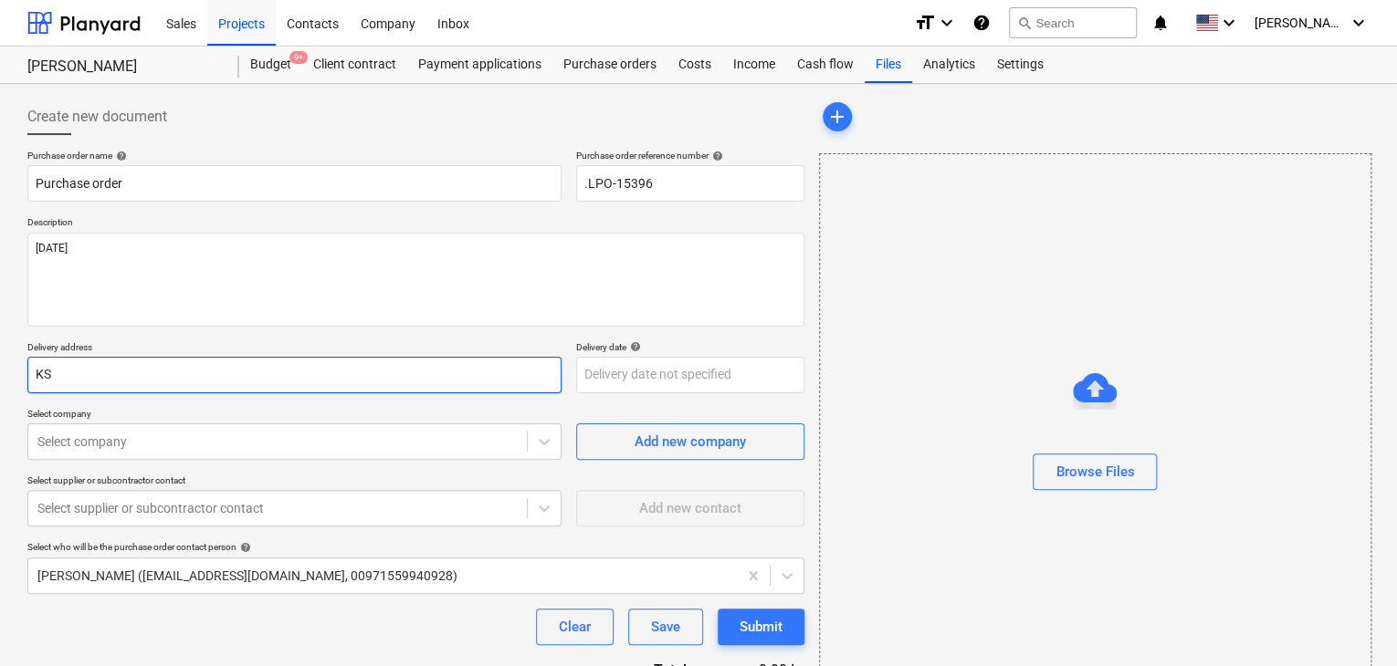
type input "K"
type textarea "x"
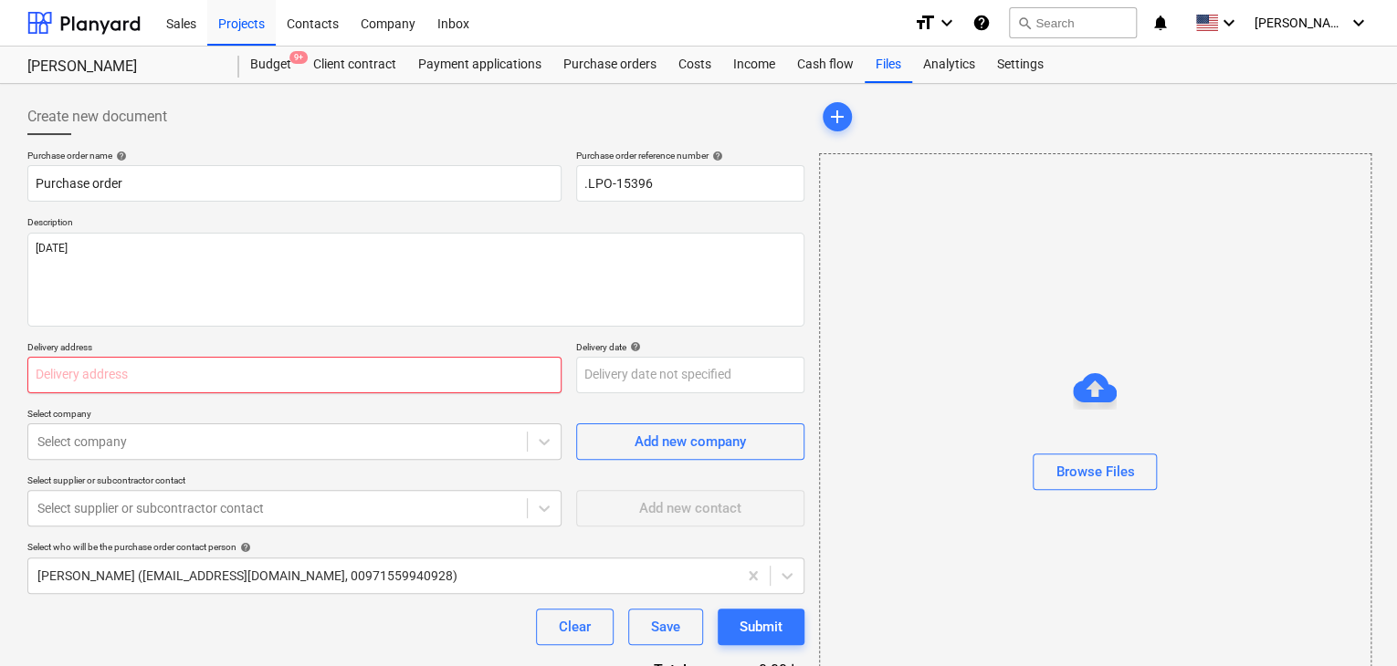
type textarea "x"
type input "L"
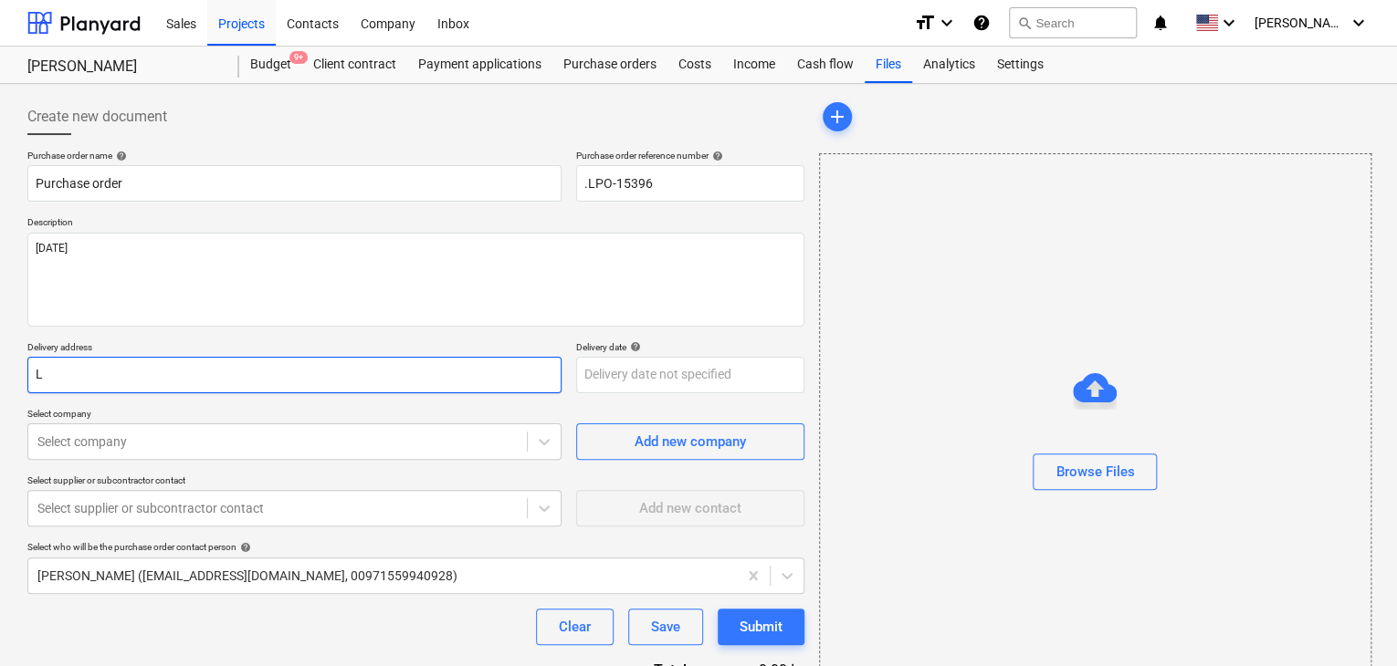
type textarea "x"
type input "LU"
type textarea "x"
type input "LUC"
type textarea "x"
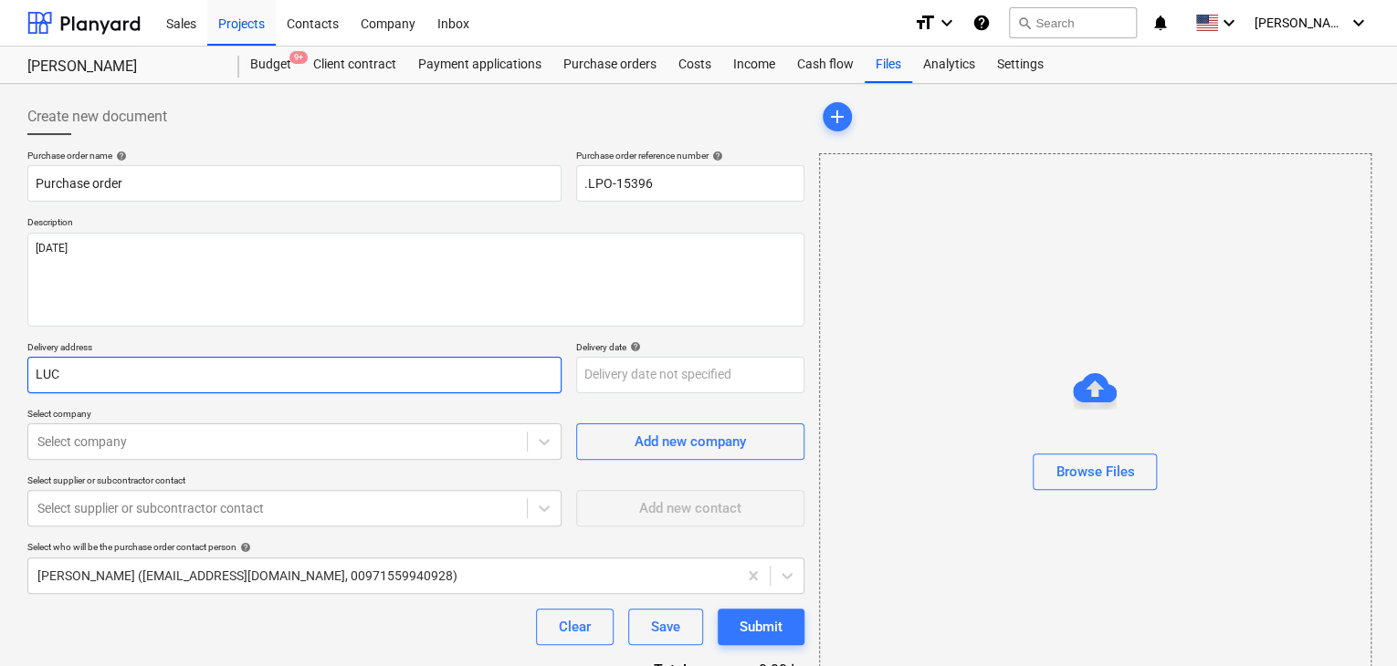
type input "LUCK"
type textarea "x"
type input "LUCKY"
type textarea "x"
type input "LUCKY"
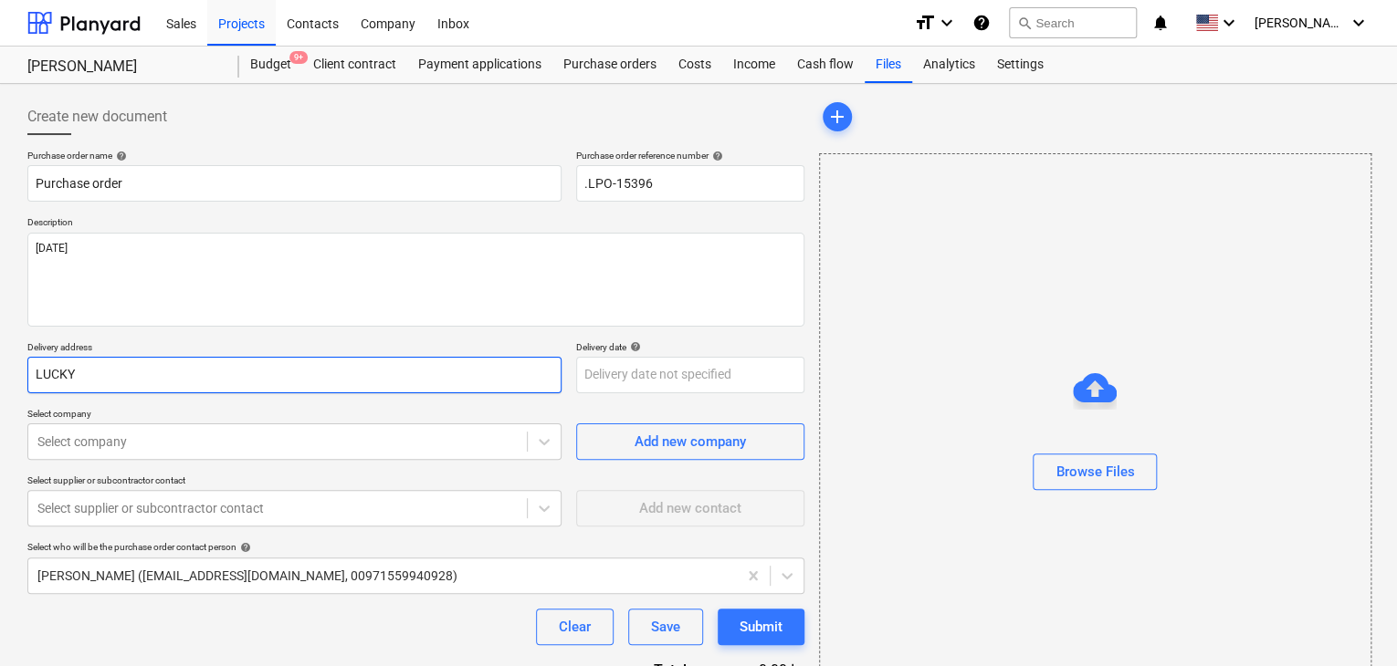
type textarea "x"
type input "LUCKY N"
type textarea "x"
type input "LUCKY NE"
type textarea "x"
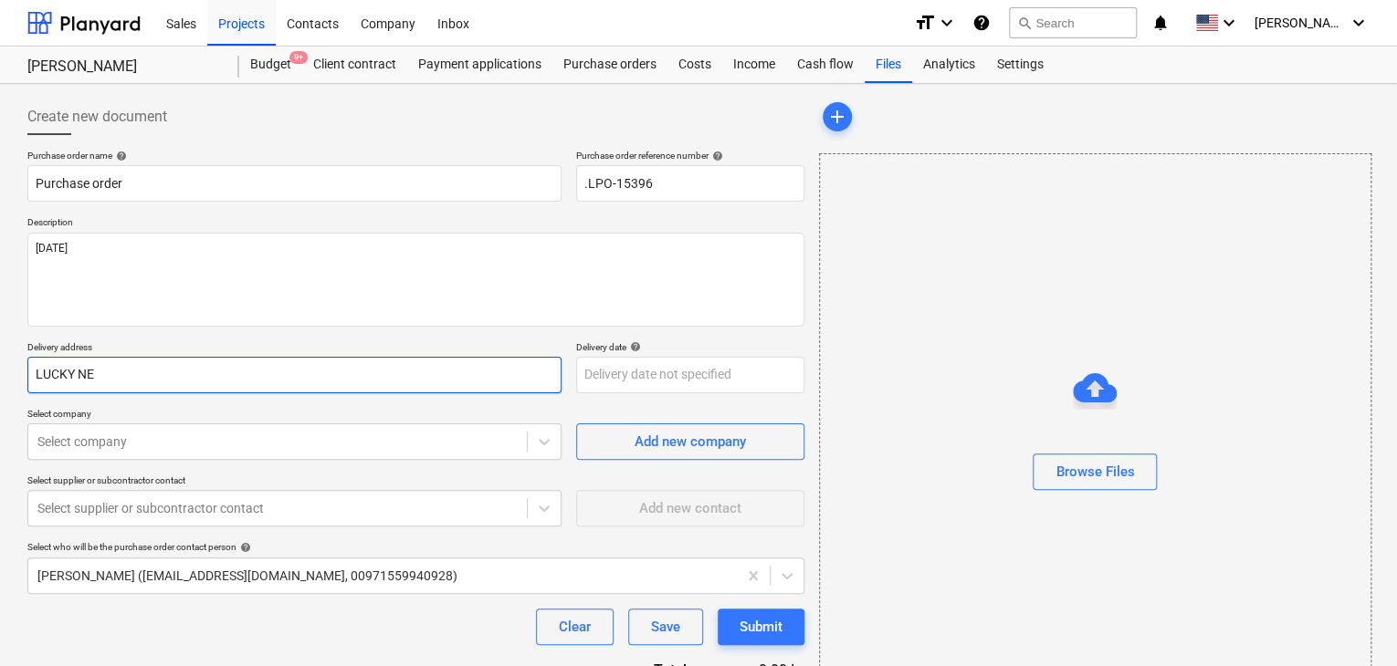
type input "LUCKY NEG"
type textarea "x"
type input "LUCKY [PERSON_NAME]"
type textarea "x"
type input "LUCKY NEGIN"
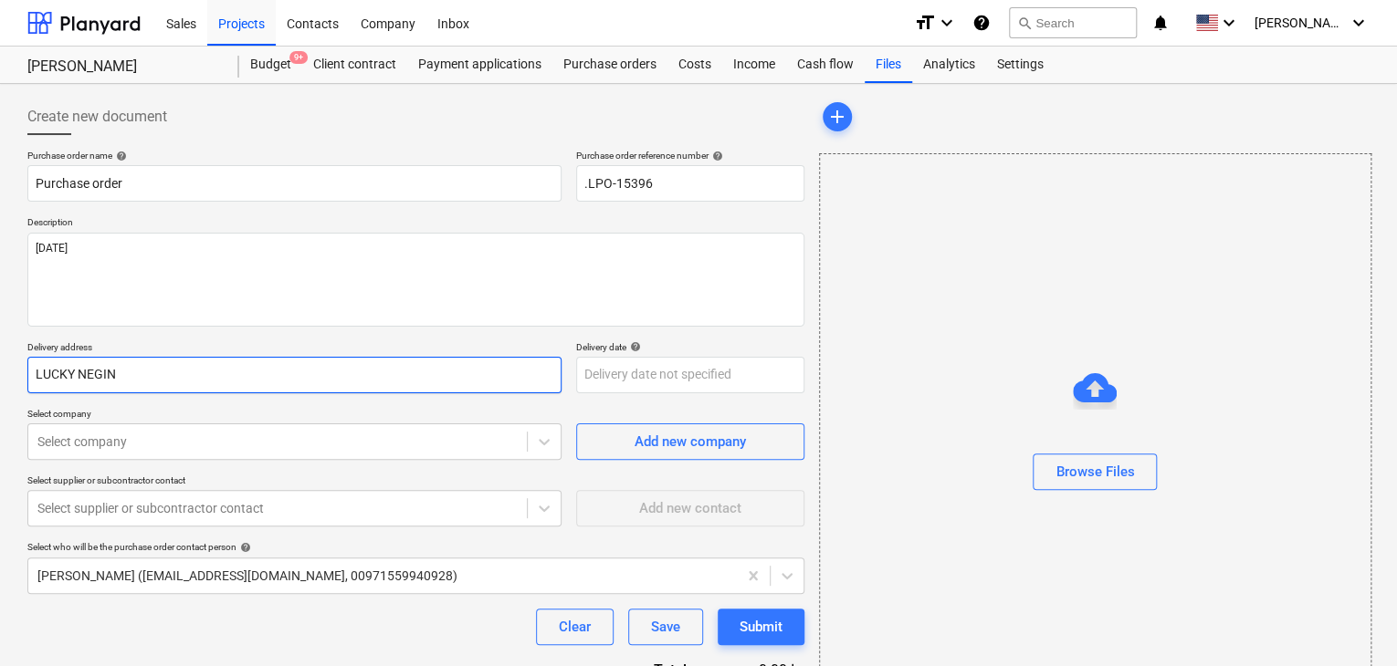
type textarea "x"
type input "LUCKY NEGINE"
type textarea "x"
type input "LUCKY NEGINEE"
type textarea "x"
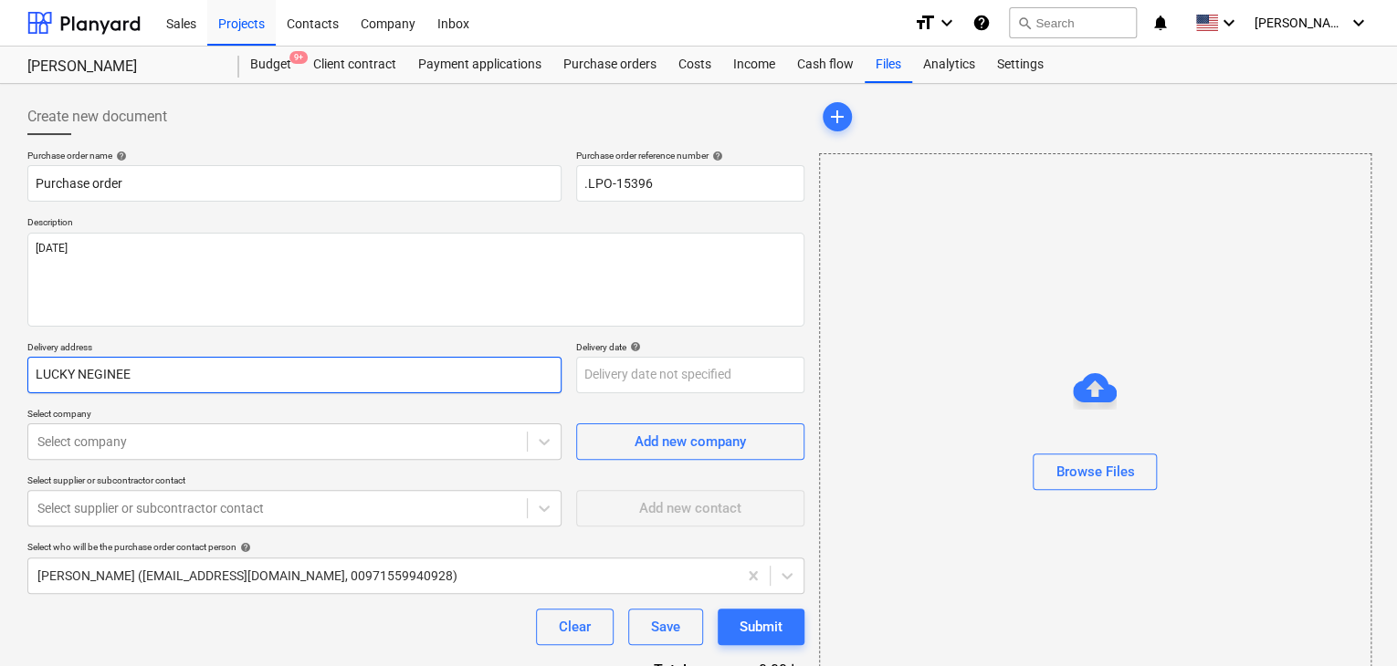
type input "LUCKY NEGINEER"
type textarea "x"
type input "LUCKY NEGINEERI"
type textarea "x"
type input "LUCKY NEGINEERIN"
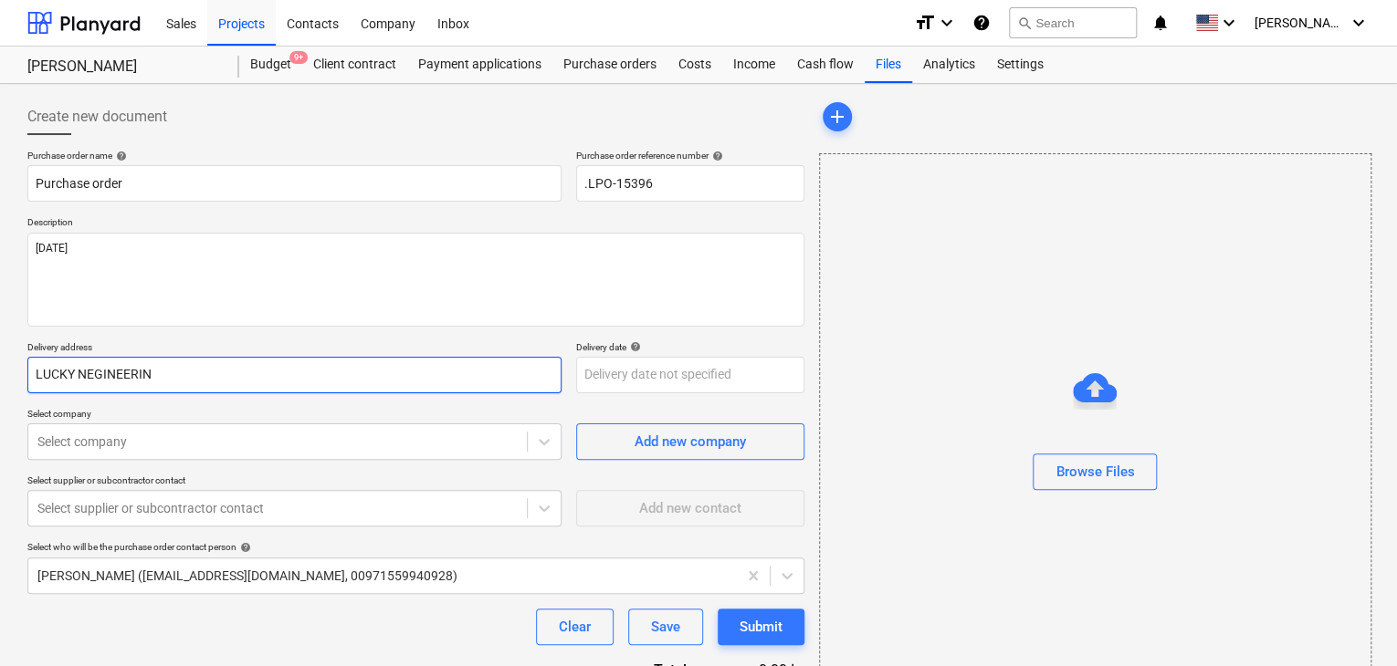
type textarea "x"
type input "LUCKY NEGINEERING"
type textarea "x"
type input "LUCKY NEGINEERING"
type textarea "x"
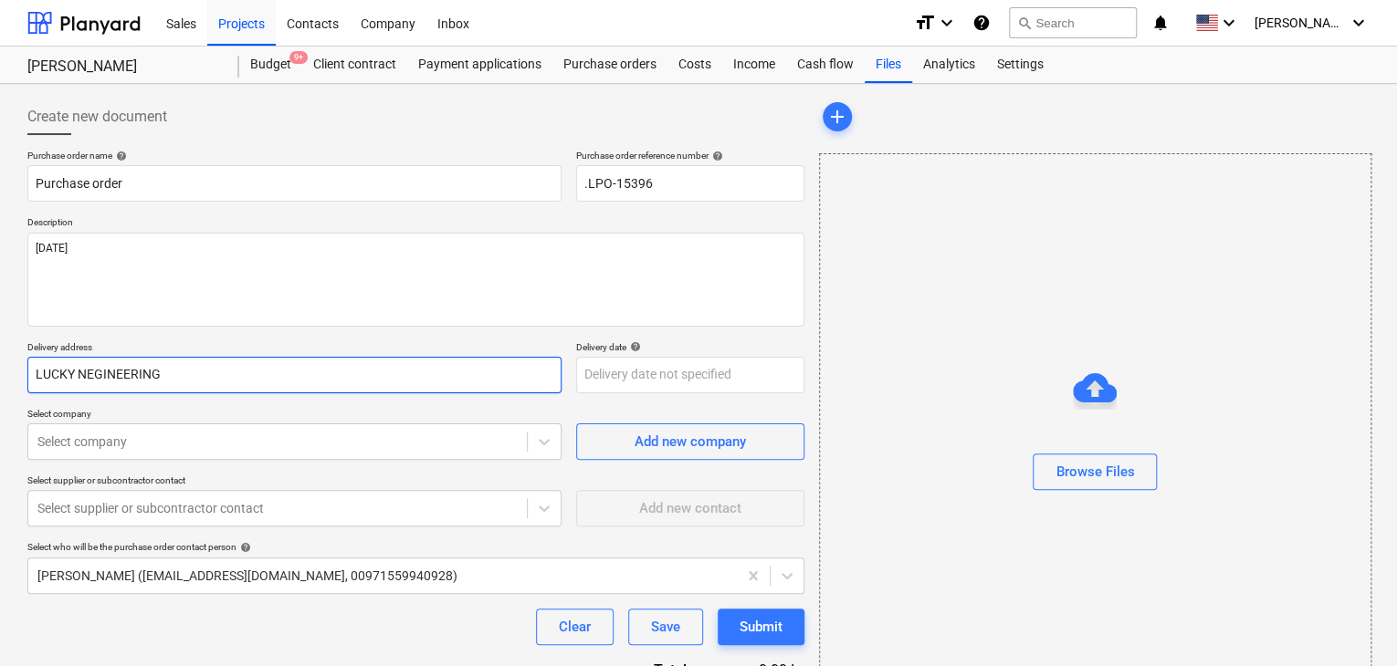
type input "LUCKY NEGINEERING S"
type textarea "x"
type input "LUCKY NEGINEERING SE"
type textarea "x"
type input "LUCKY NEGINEERING SER"
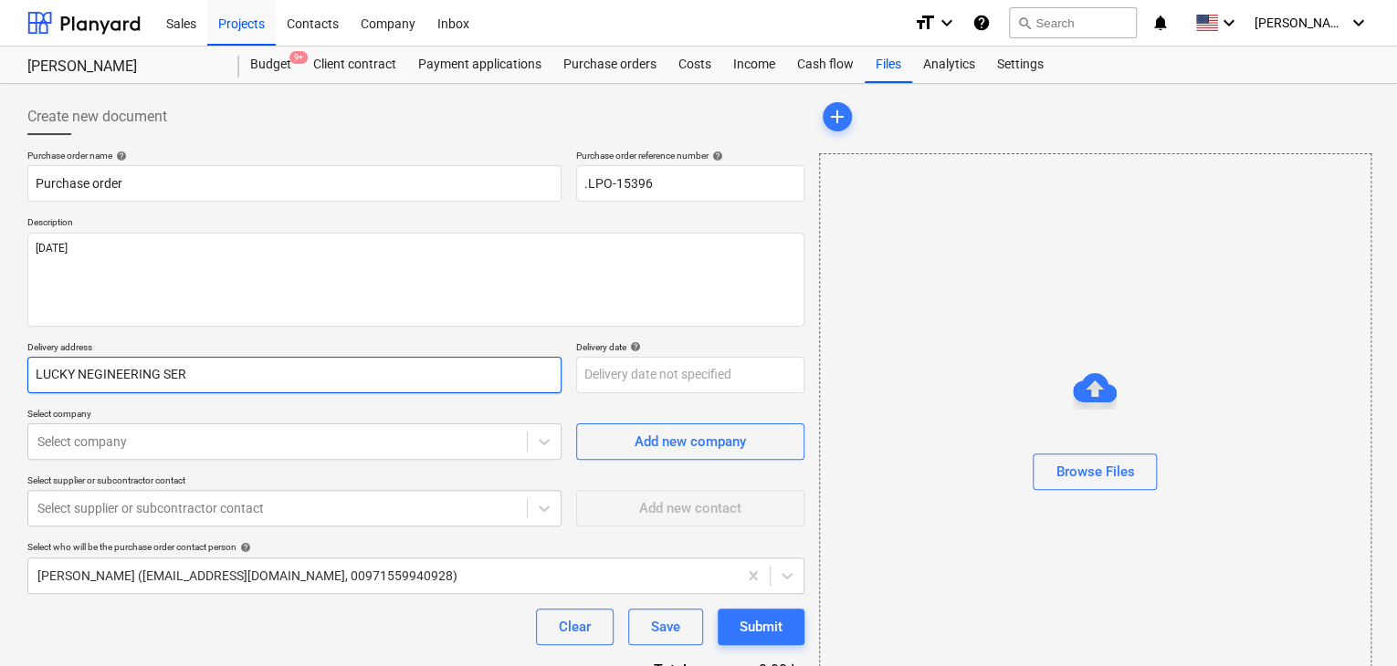
type textarea "x"
type input "LUCKY NEGINEERING SERV"
type textarea "x"
type input "LUCKY NEGINEERING SERVI"
type textarea "x"
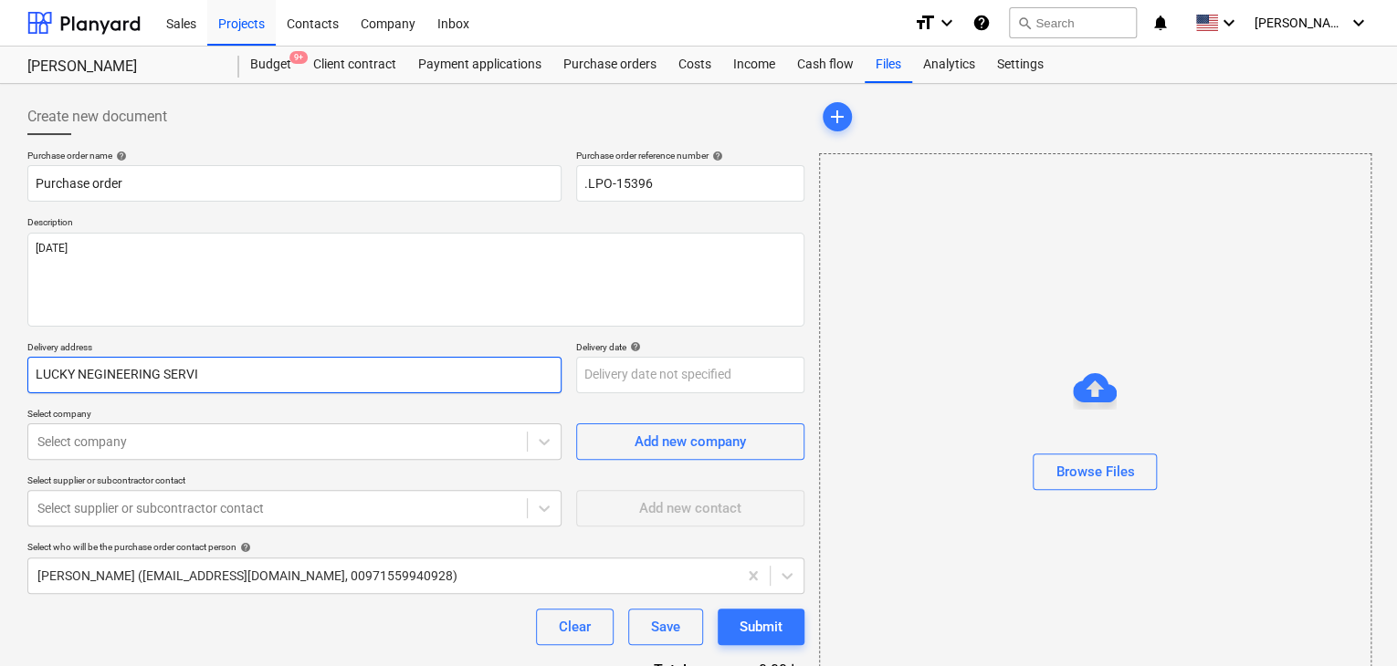
type input "LUCKY NEGINEERING SERVIC"
type textarea "x"
type input "LUCKY NEGINEERING SERVICE"
type textarea "x"
type input "LUCKY NEGINEERING SERVICES"
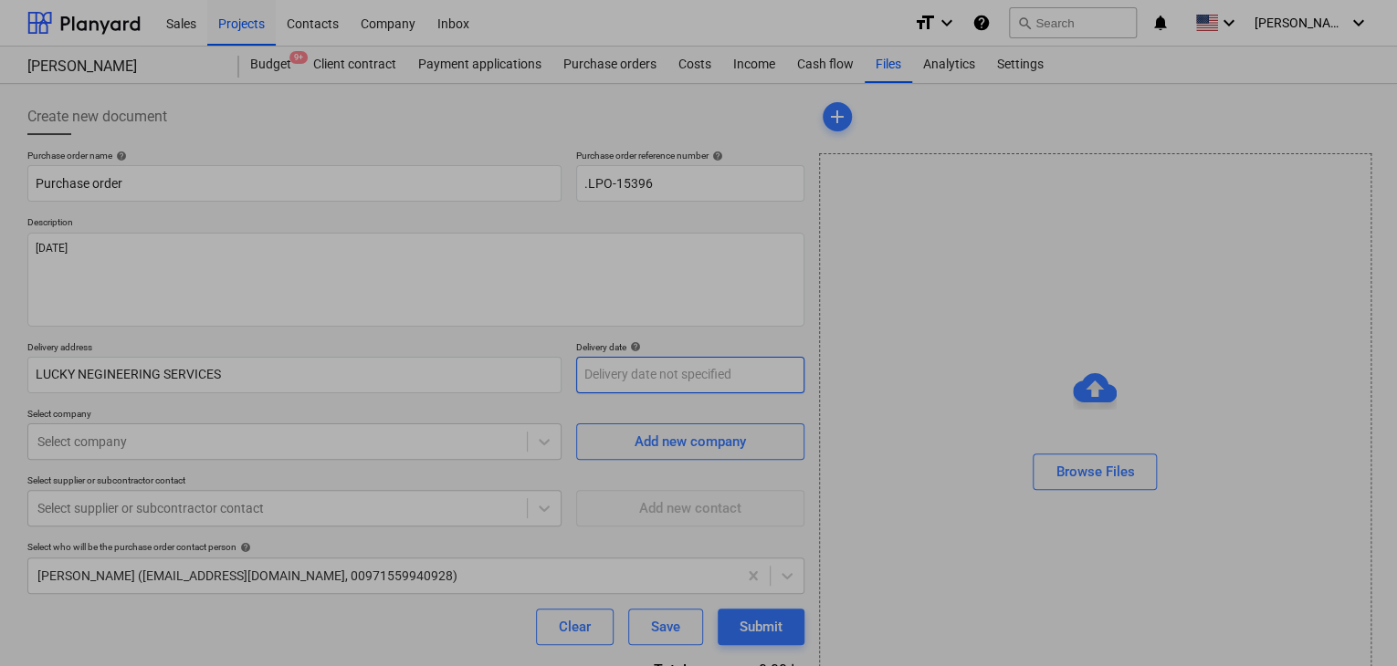
drag, startPoint x: 624, startPoint y: 376, endPoint x: 563, endPoint y: 403, distance: 65.8
click at [624, 375] on body "Sales Projects Contacts Company Inbox format_size keyboard_arrow_down help sear…" at bounding box center [698, 333] width 1397 height 666
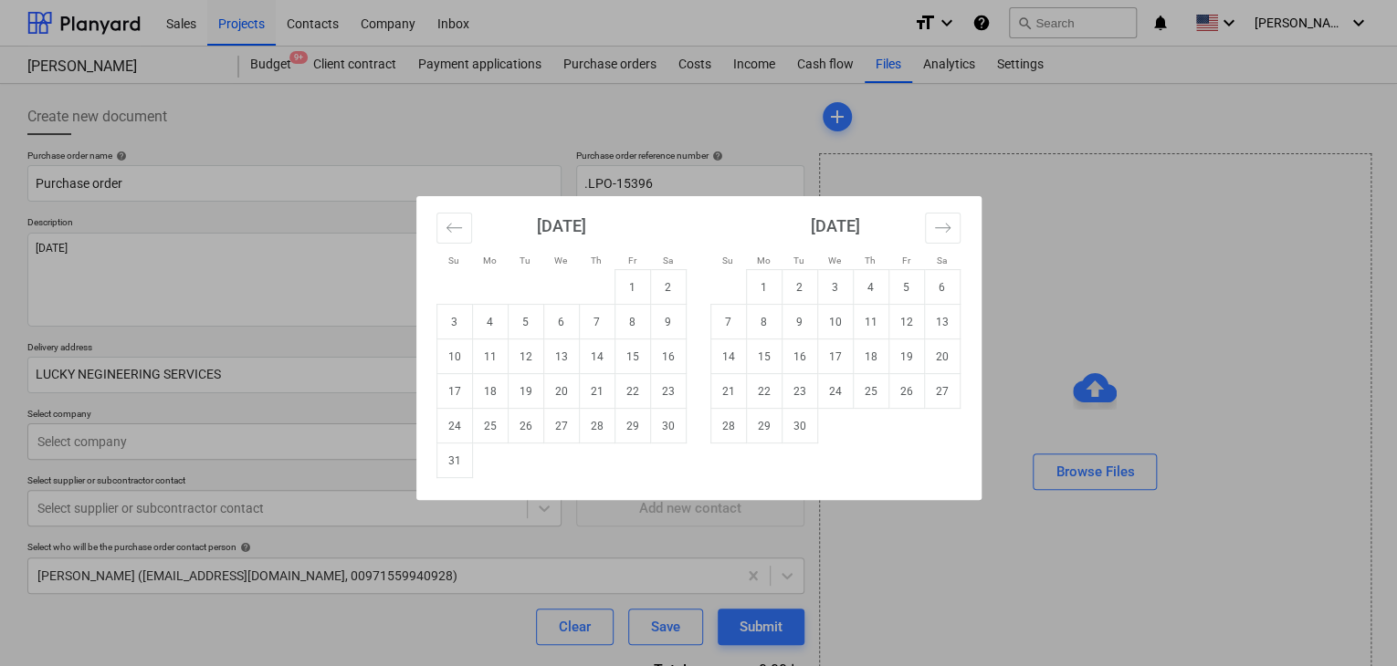
drag, startPoint x: 458, startPoint y: 458, endPoint x: 430, endPoint y: 460, distance: 28.4
click at [457, 458] on td "31" at bounding box center [454, 461] width 36 height 35
type textarea "x"
type input "[DATE]"
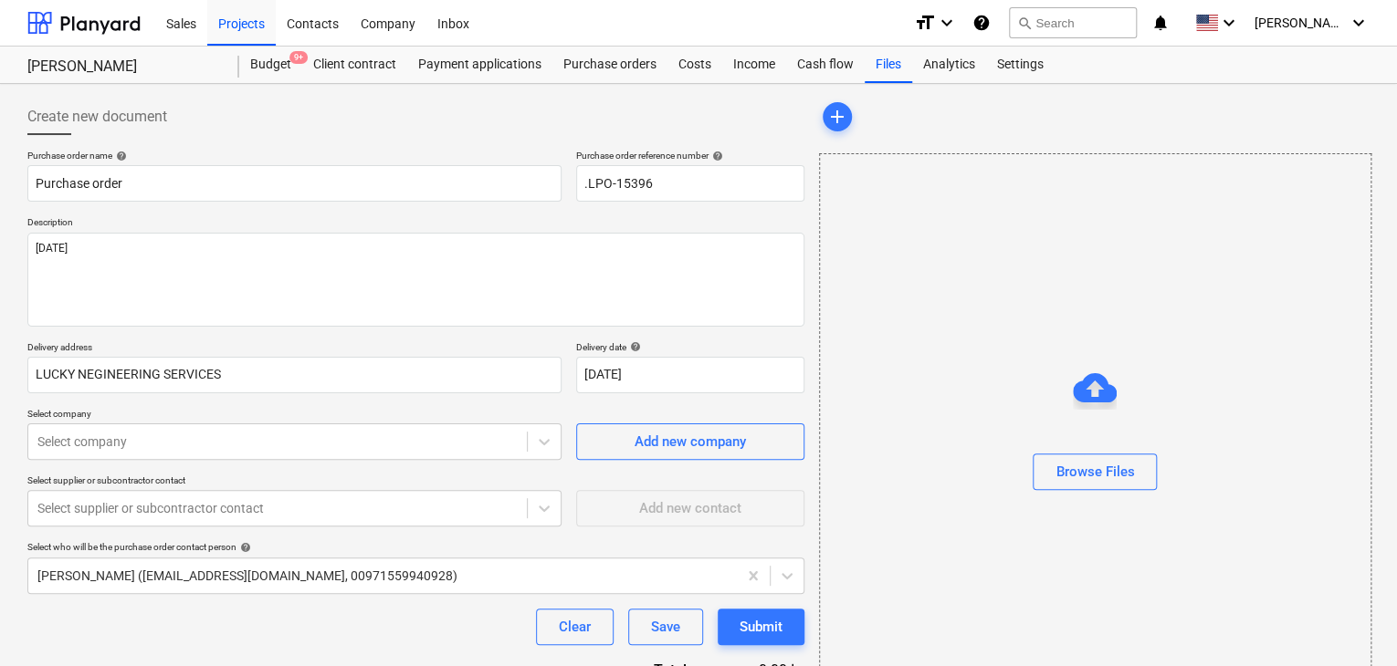
click at [224, 421] on p "Select company" at bounding box center [294, 416] width 534 height 16
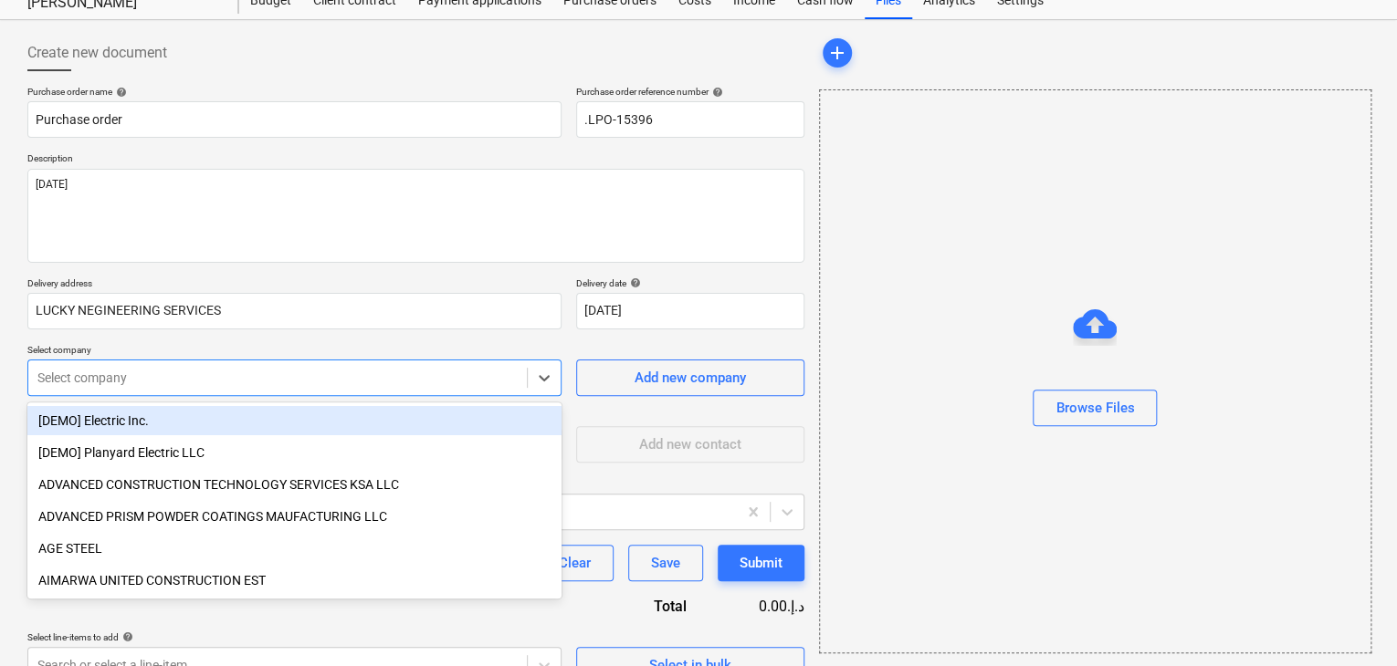
scroll to position [85, 0]
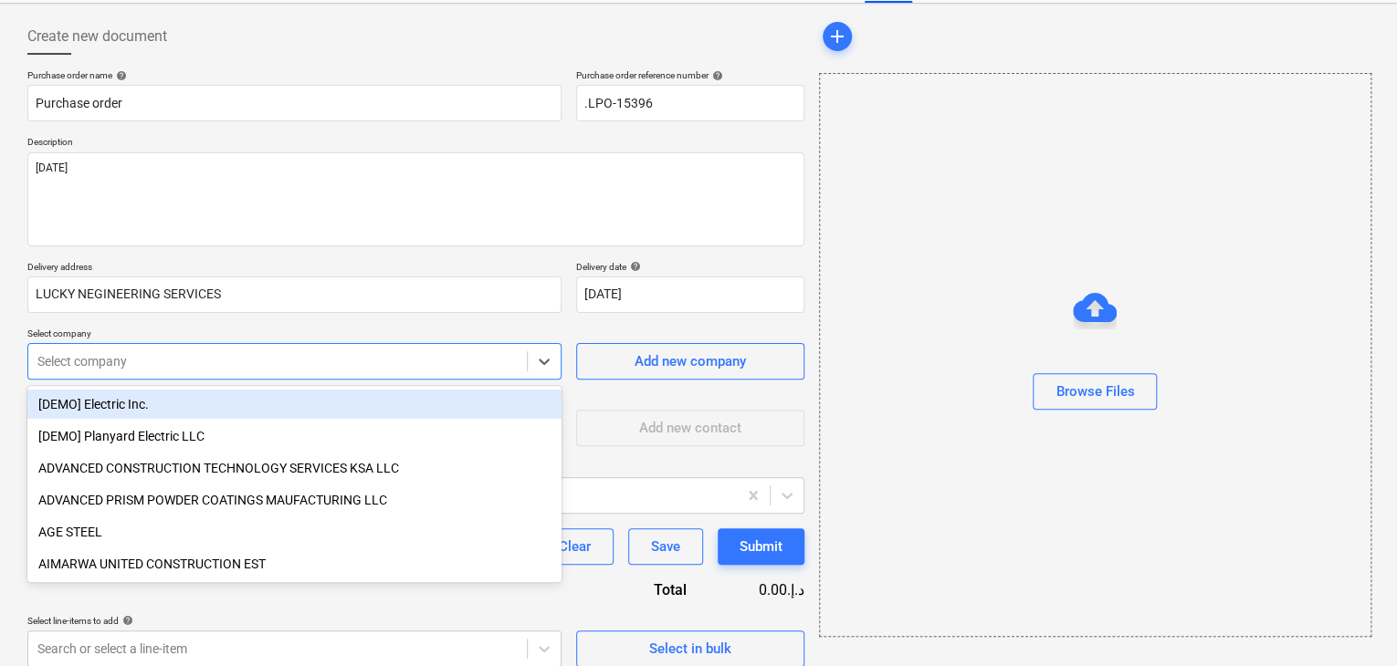
click at [205, 439] on body "Sales Projects Contacts Company Inbox format_size keyboard_arrow_down help sear…" at bounding box center [698, 253] width 1397 height 666
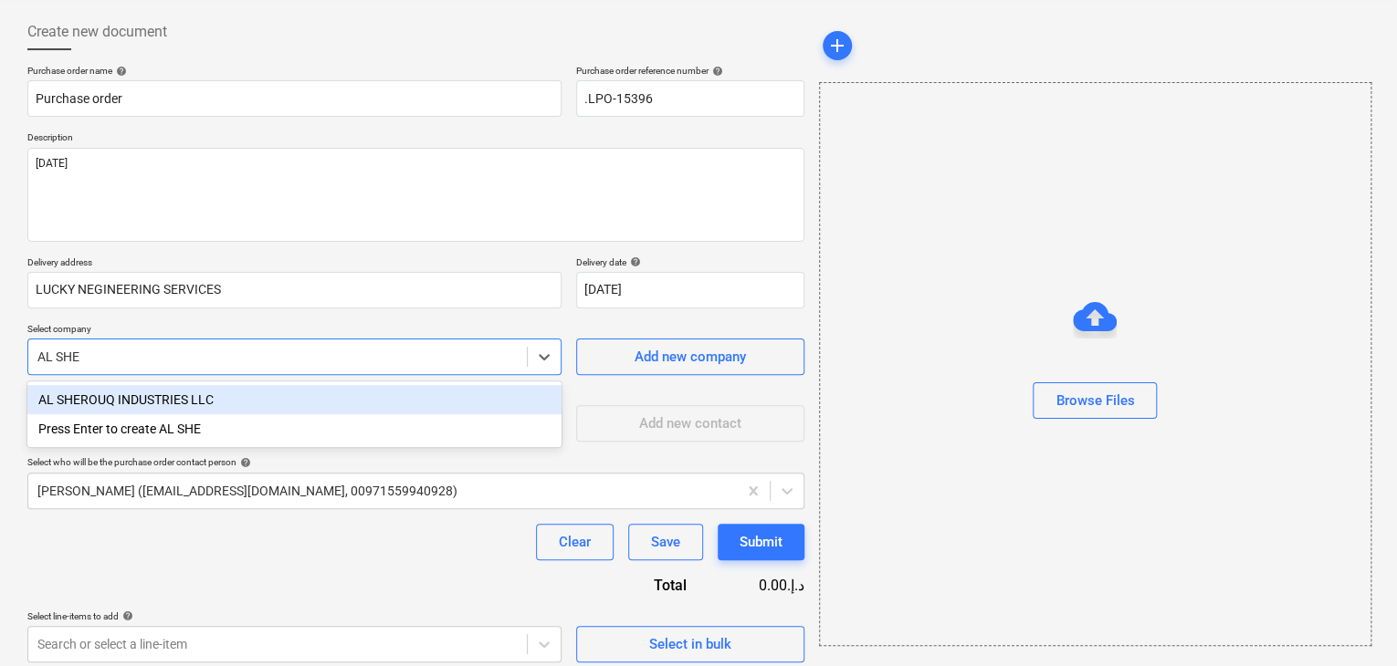
type input "[PERSON_NAME]"
click at [212, 391] on div "AL SHEROUQ INDUSTRIES LLC" at bounding box center [294, 399] width 534 height 29
type textarea "x"
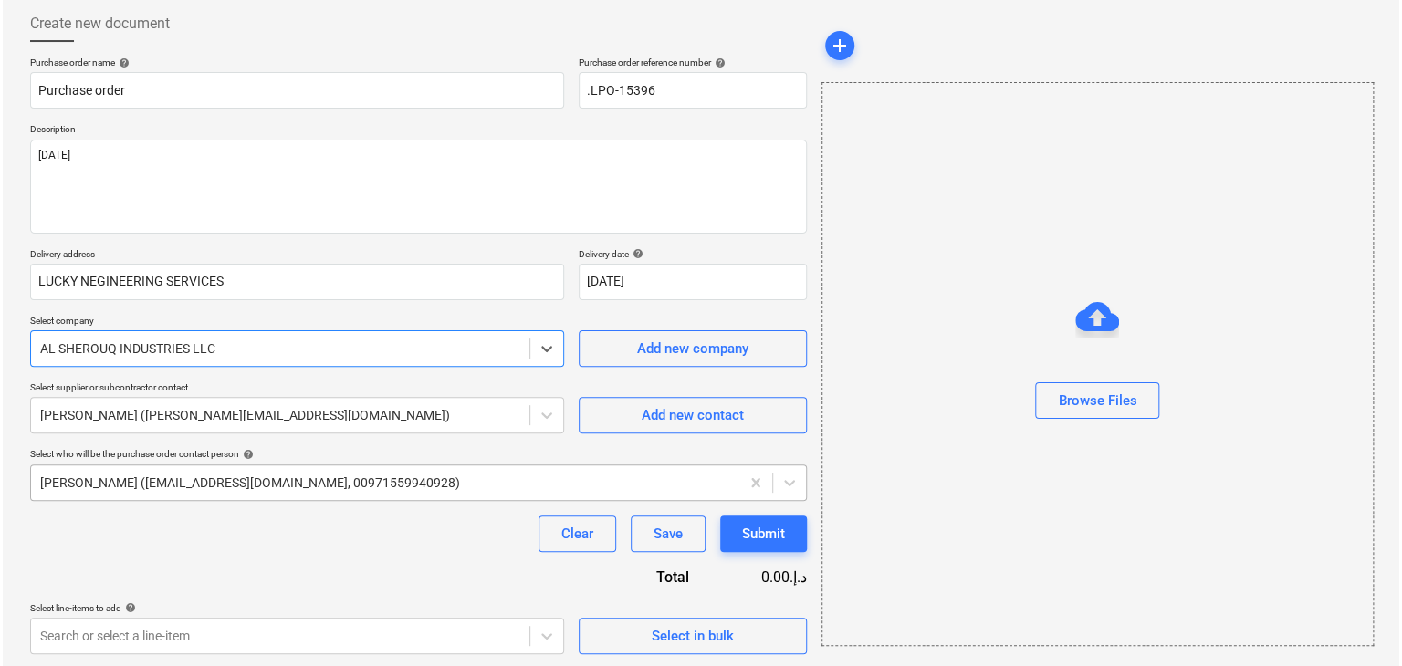
scroll to position [95, 0]
click at [599, 633] on span "Select in bulk" at bounding box center [690, 635] width 183 height 24
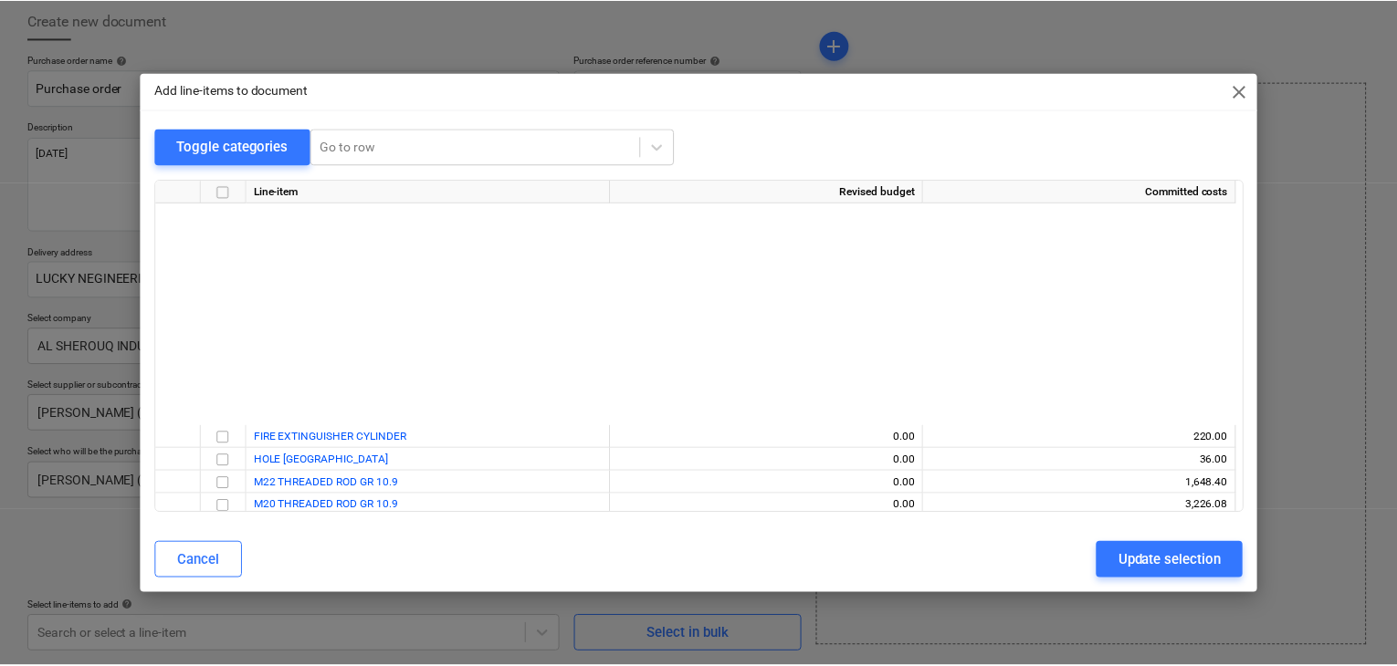
scroll to position [4485, 0]
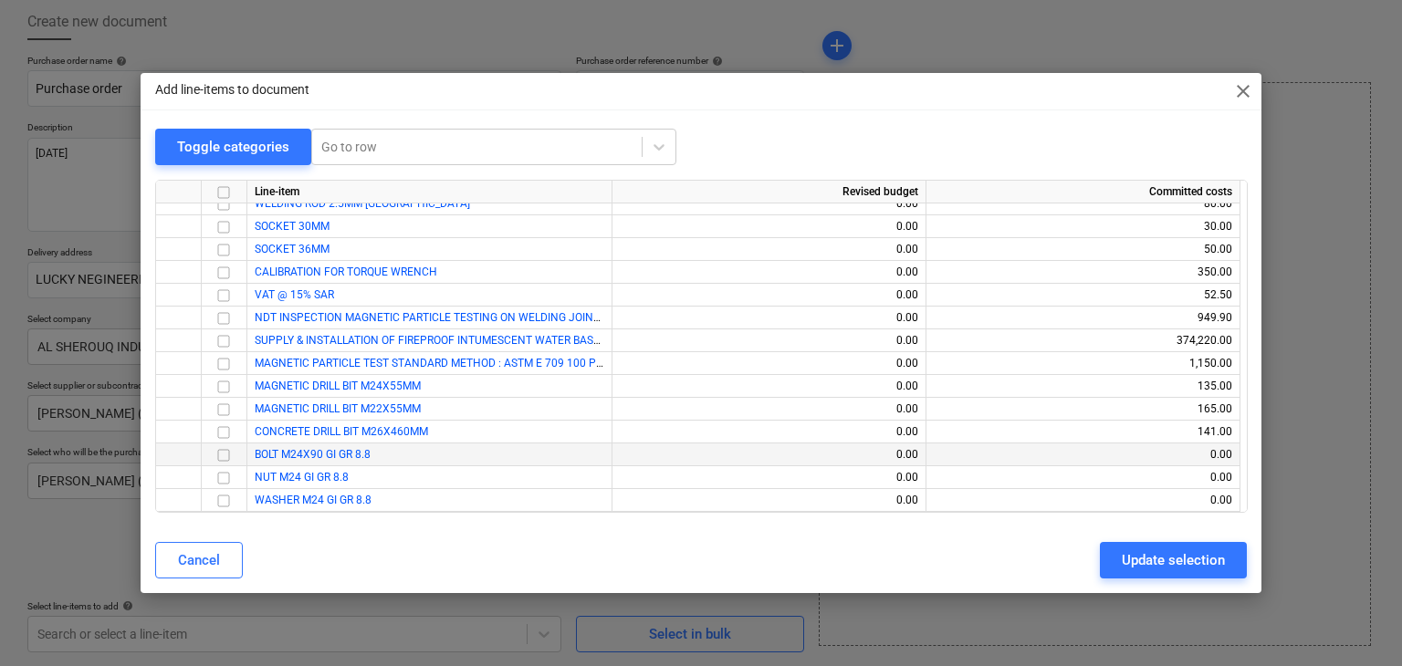
click at [218, 457] on input "checkbox" at bounding box center [224, 456] width 22 height 22
click at [226, 484] on input "checkbox" at bounding box center [224, 478] width 22 height 22
click at [226, 506] on input "checkbox" at bounding box center [224, 501] width 22 height 22
drag, startPoint x: 1132, startPoint y: 566, endPoint x: 558, endPoint y: 580, distance: 574.4
click at [1121, 565] on button "Update selection" at bounding box center [1173, 560] width 147 height 37
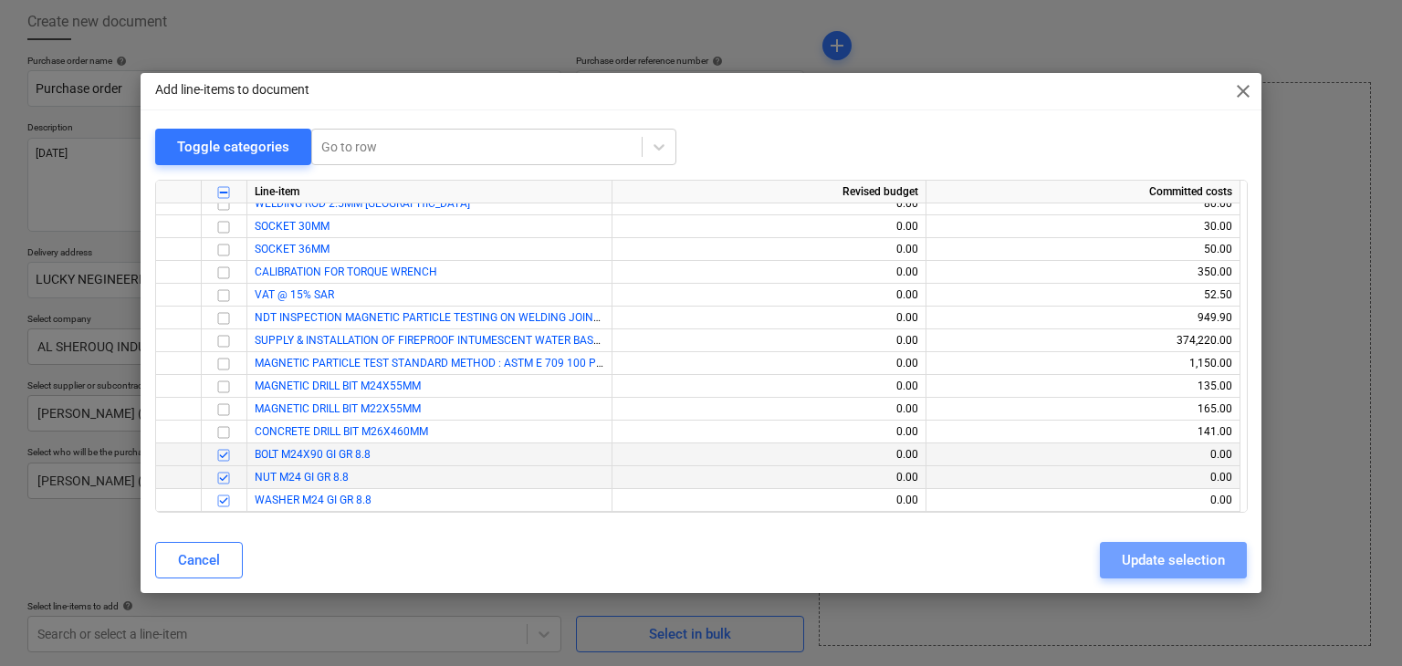
type textarea "x"
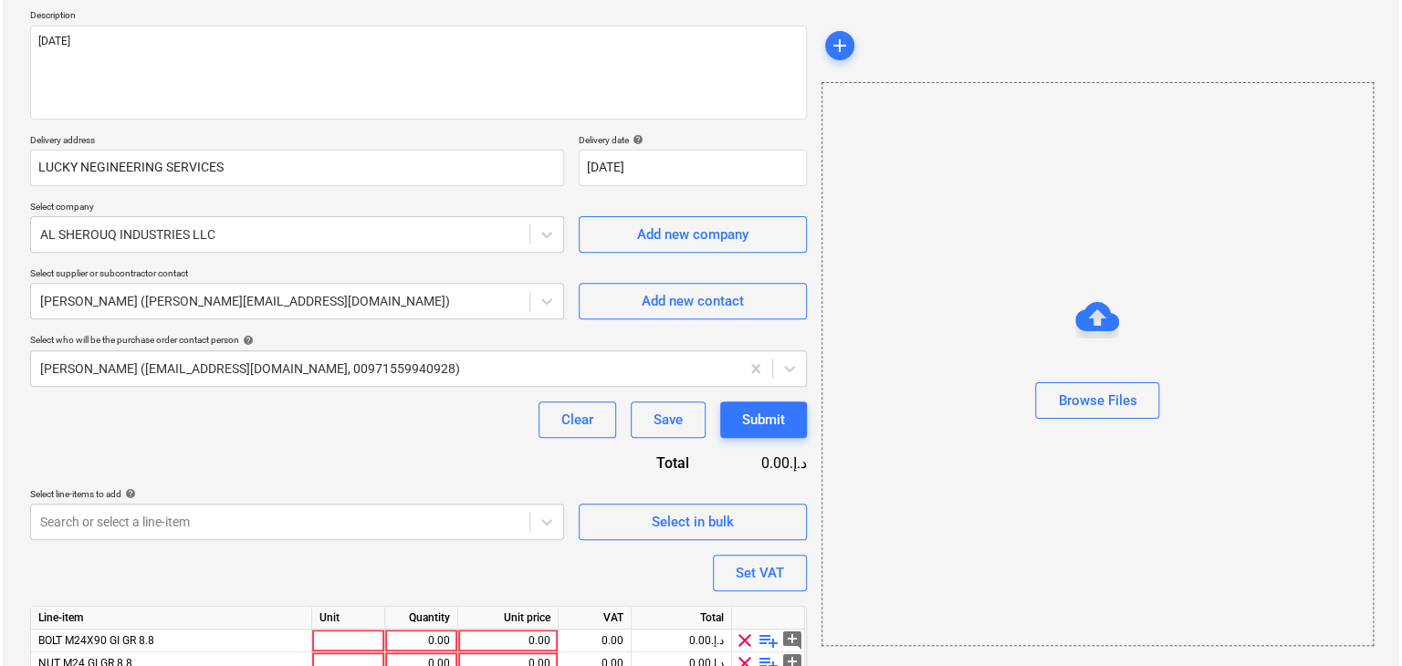
scroll to position [278, 0]
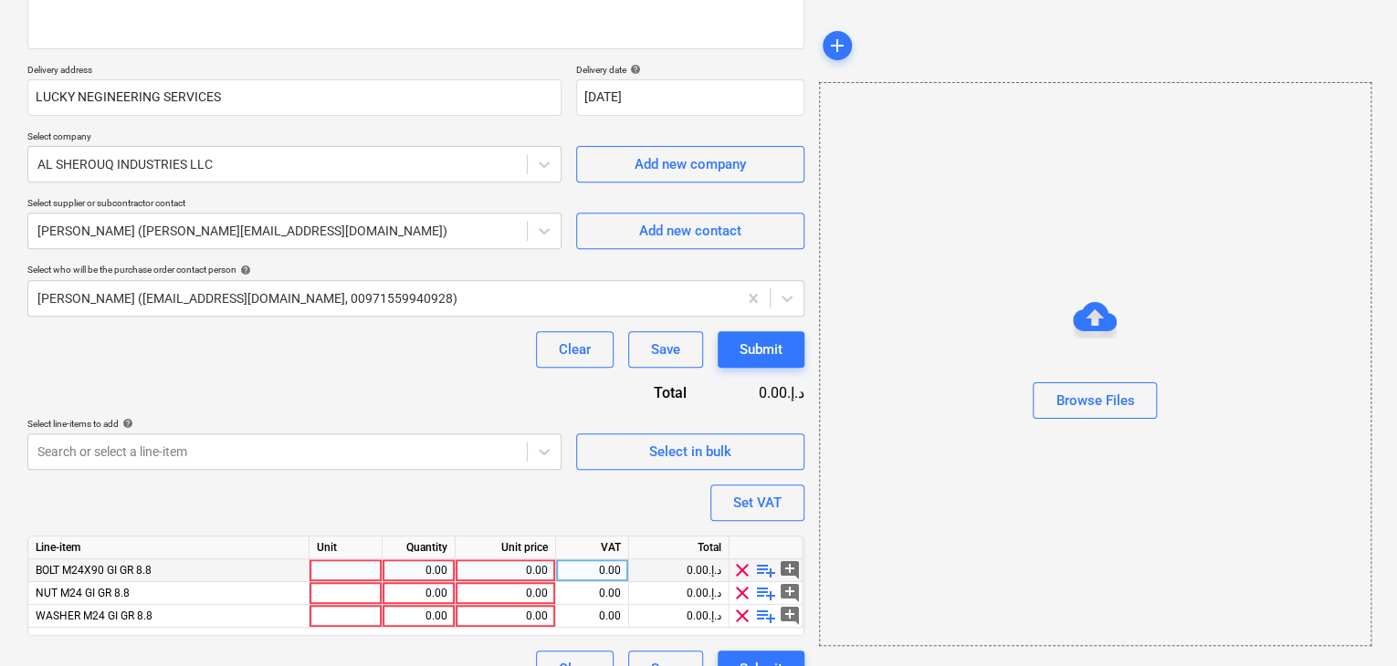
click at [329, 571] on div at bounding box center [346, 571] width 73 height 23
type input "NOS"
type textarea "x"
type input "NOS"
type textarea "x"
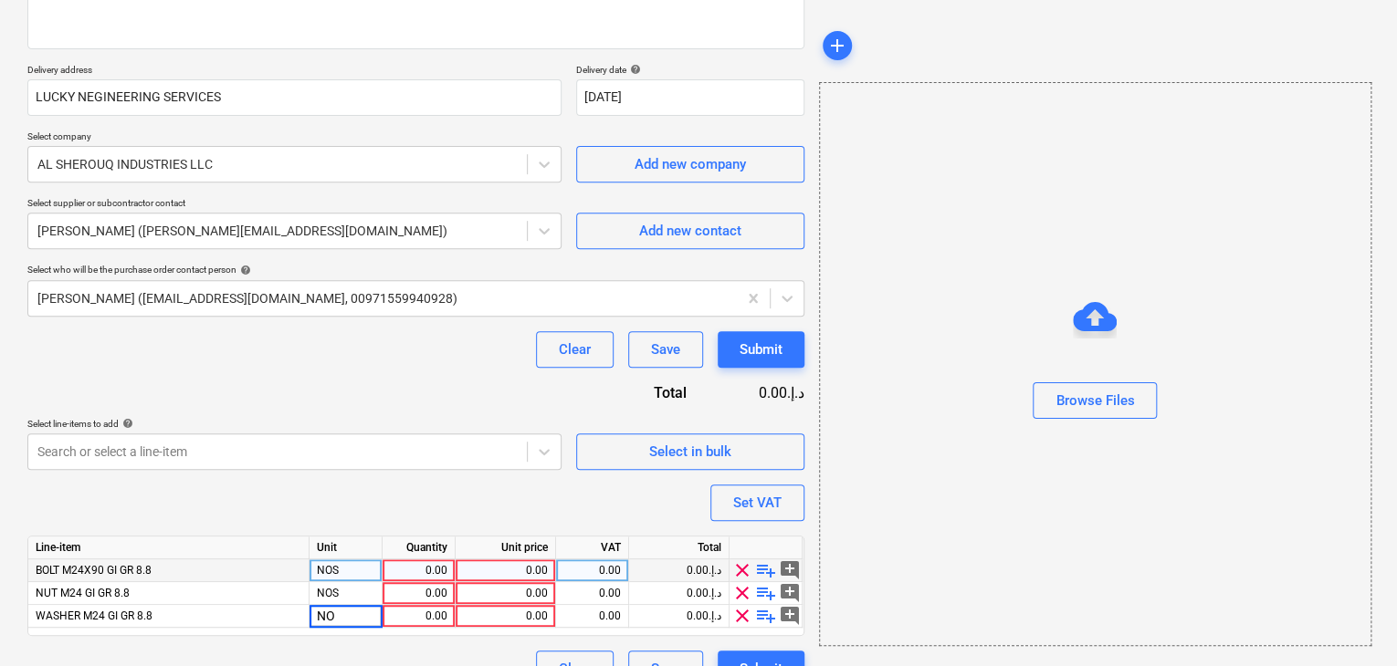
type input "NOS"
type textarea "x"
click at [405, 569] on div "0.00" at bounding box center [419, 571] width 58 height 23
type input "360"
type textarea "x"
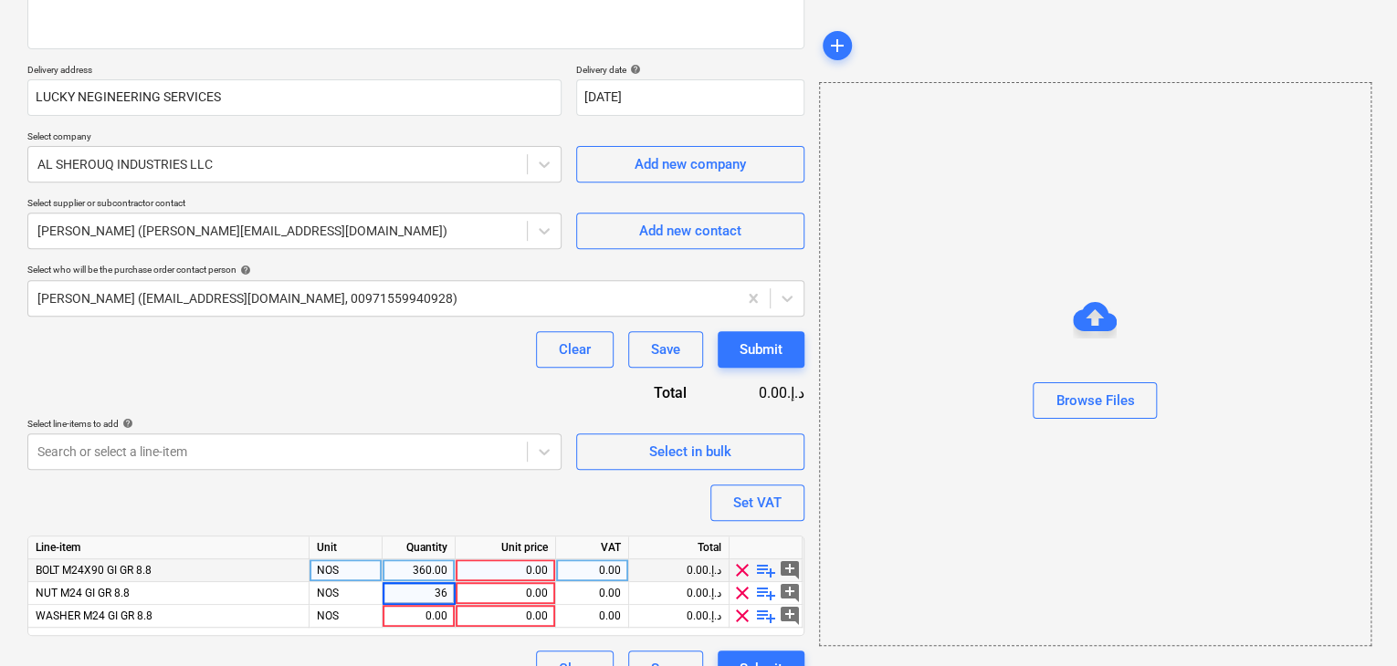
type input "360"
type textarea "x"
type input "360"
type textarea "x"
click at [489, 563] on div "0.00" at bounding box center [505, 571] width 85 height 23
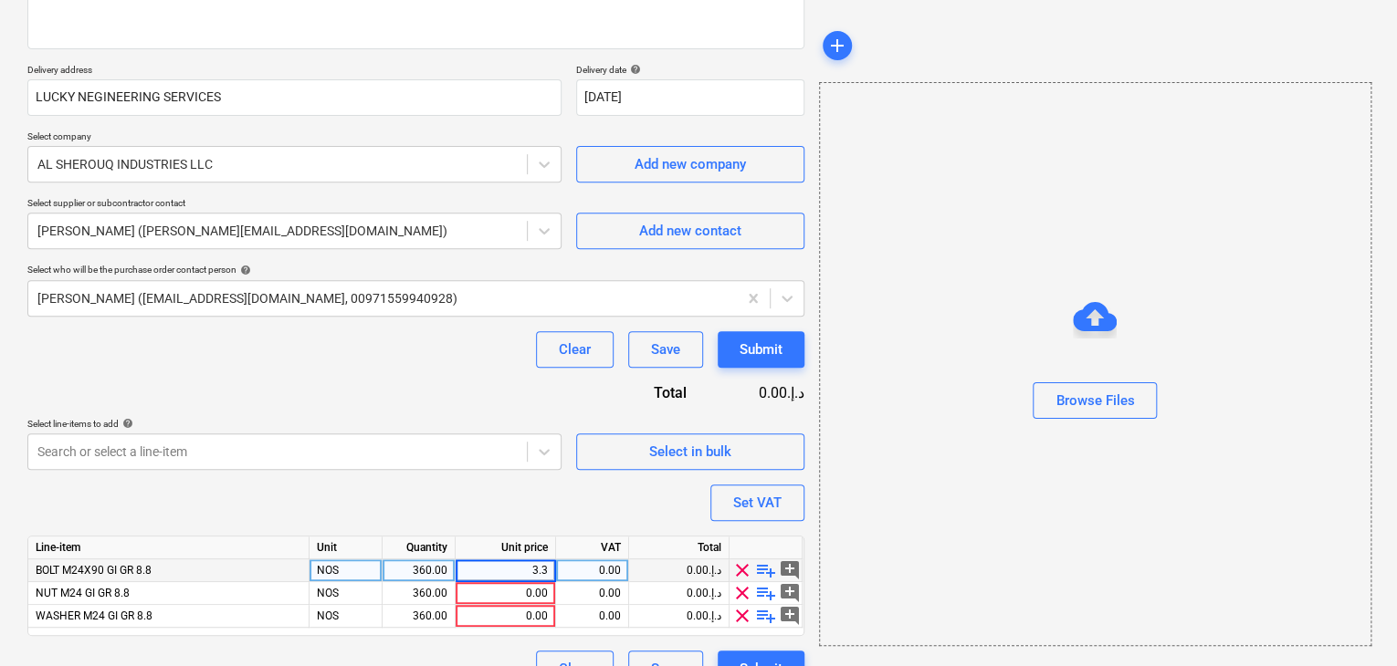
type input "3.37"
type textarea "x"
type input "0.72"
type textarea "x"
type input "0.213"
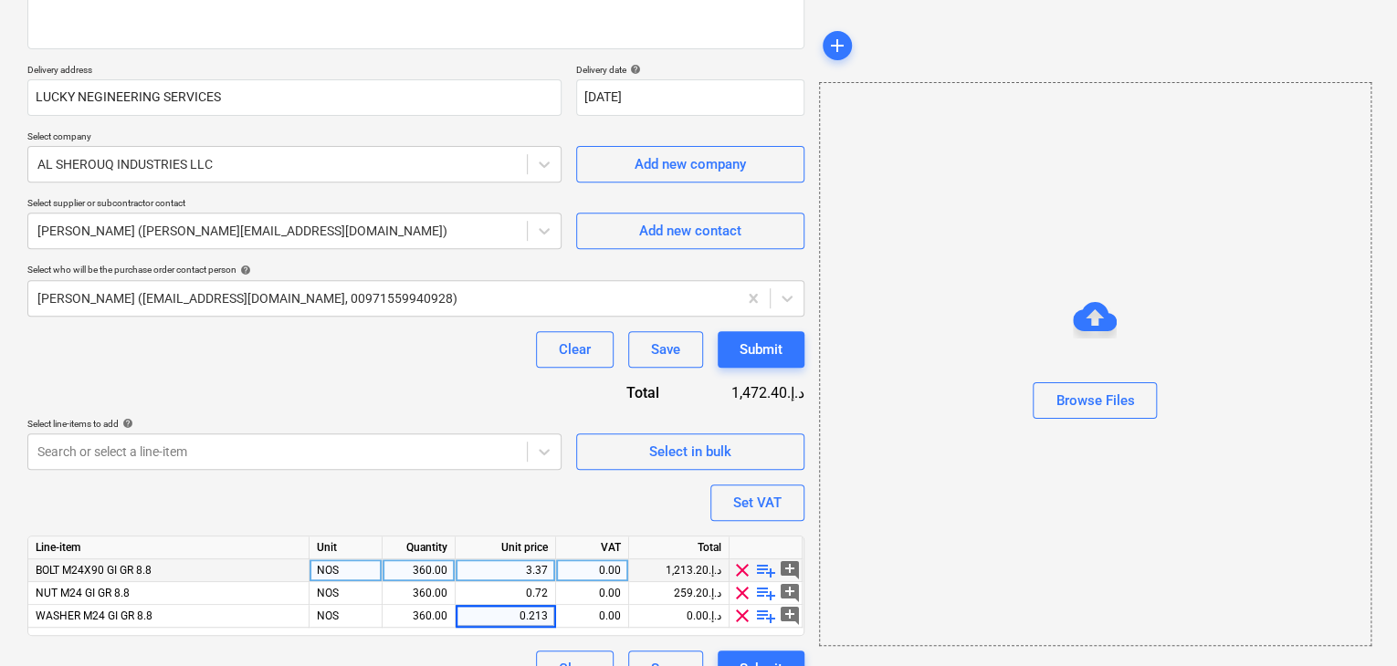
type textarea "x"
drag, startPoint x: 908, startPoint y: 494, endPoint x: 818, endPoint y: 490, distance: 89.5
click at [908, 494] on div "Browse Files" at bounding box center [1095, 364] width 552 height 564
click at [756, 491] on div "Set VAT" at bounding box center [757, 503] width 48 height 24
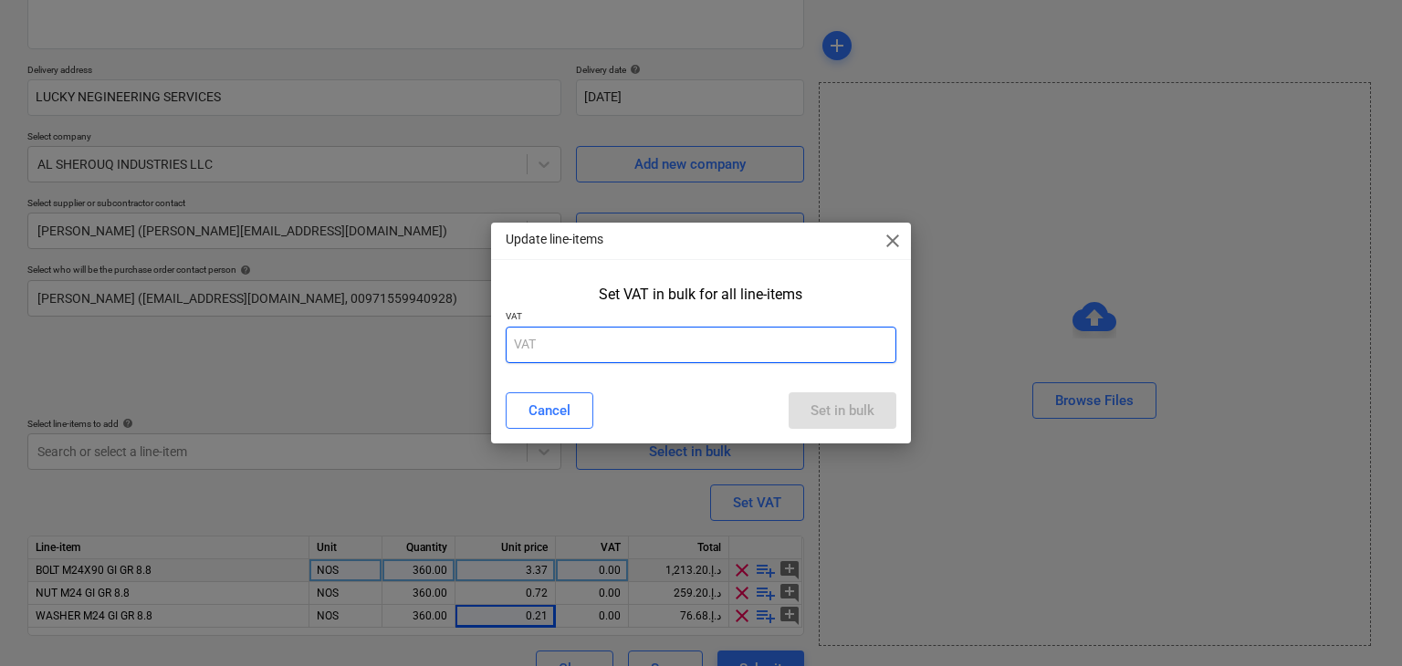
click at [633, 349] on input "text" at bounding box center [702, 345] width 392 height 37
type input "5"
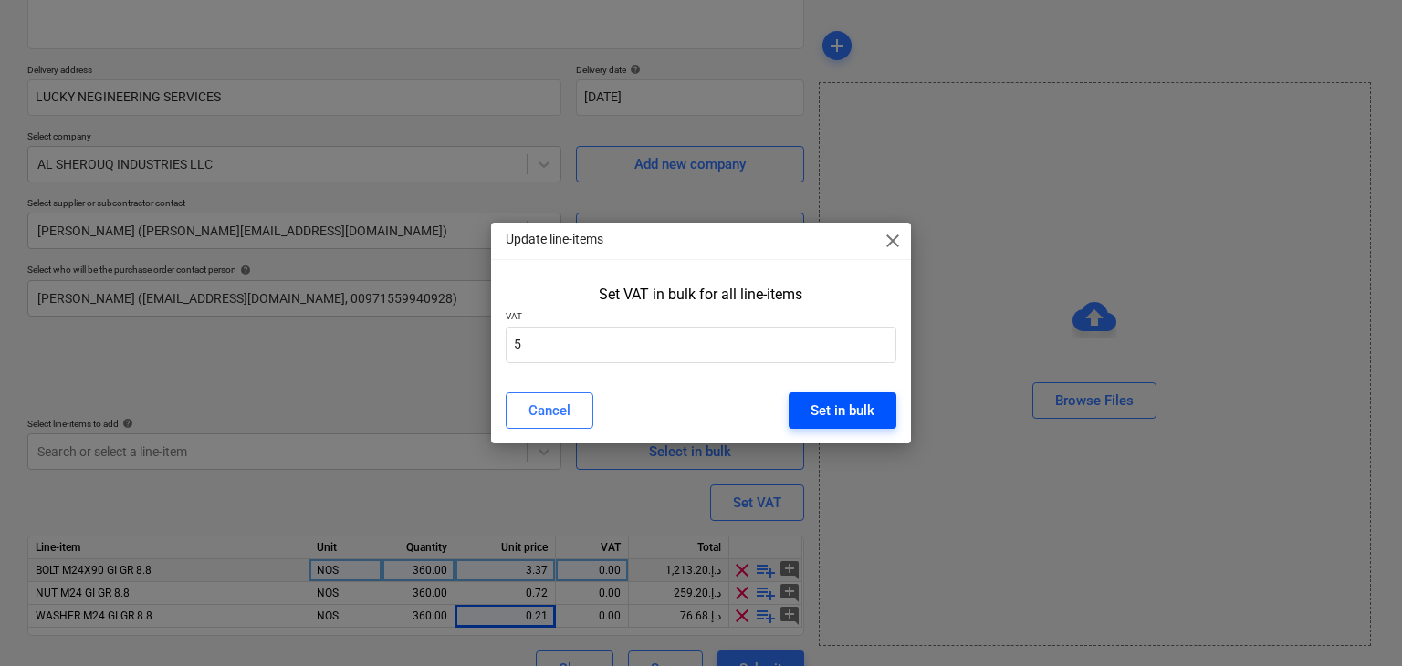
click at [810, 404] on button "Set in bulk" at bounding box center [843, 411] width 108 height 37
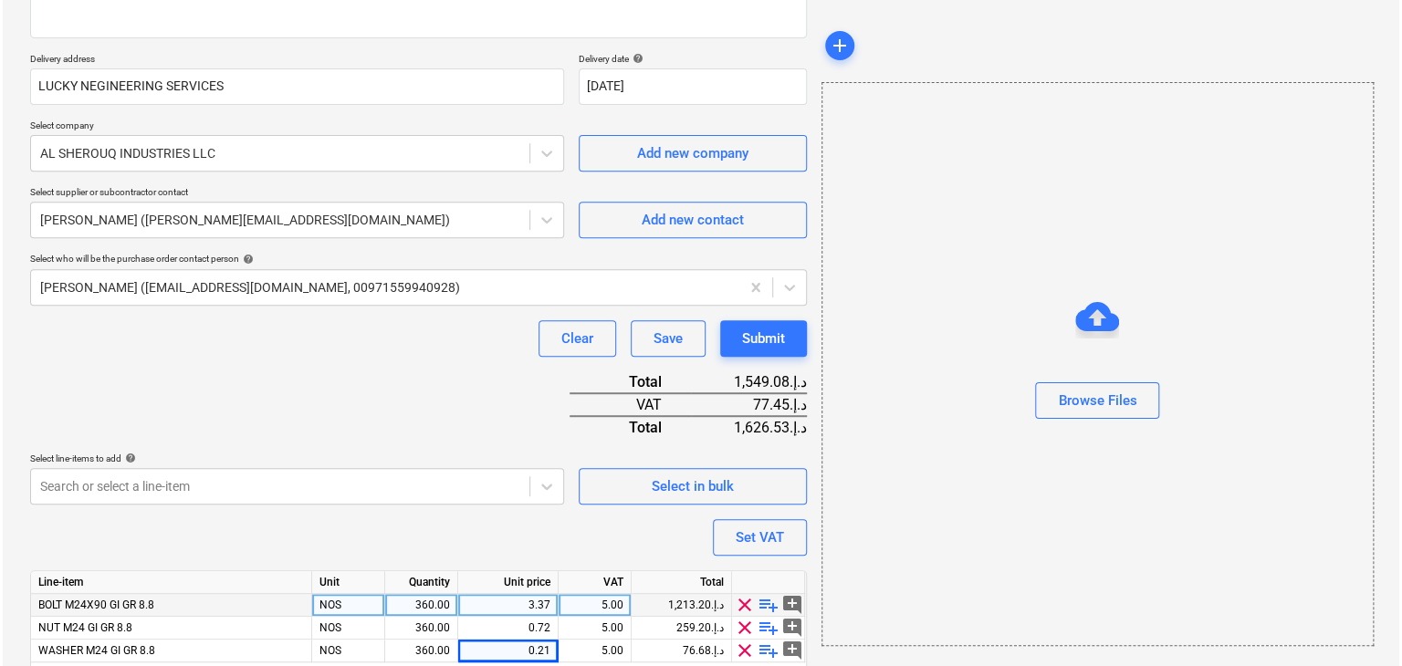
scroll to position [358, 0]
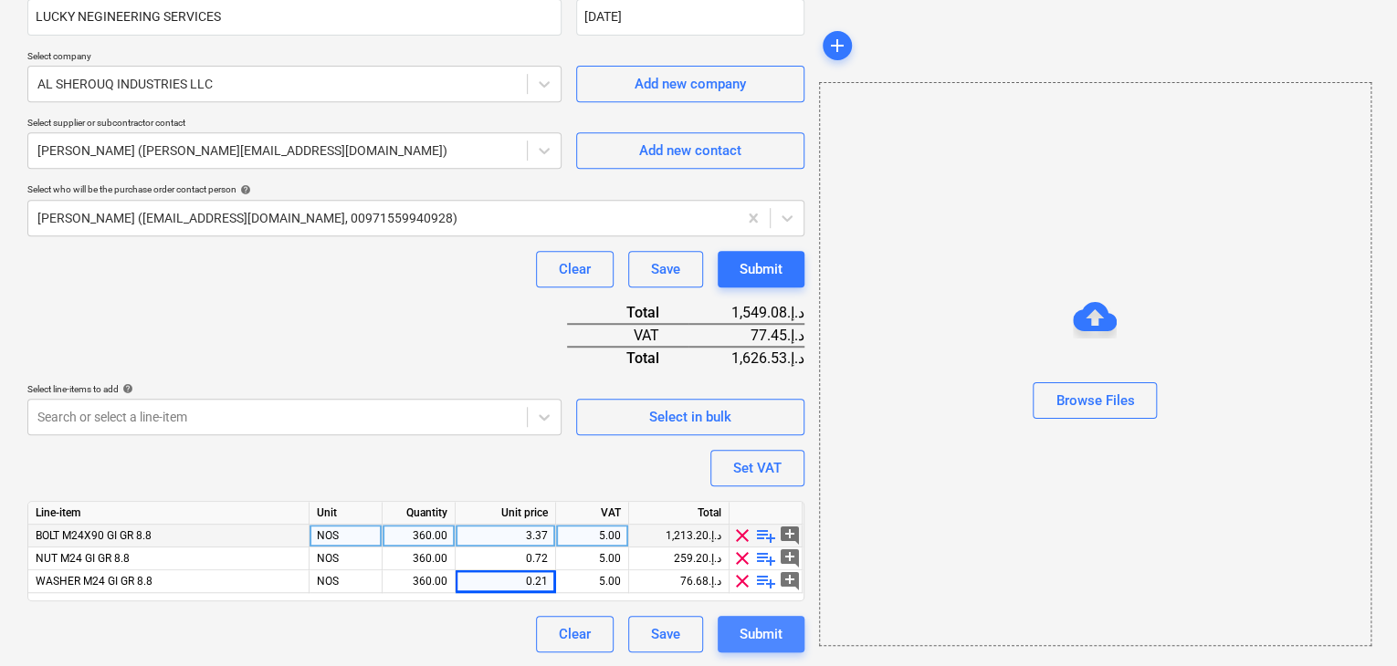
click at [771, 634] on div "Submit" at bounding box center [761, 635] width 43 height 24
type textarea "x"
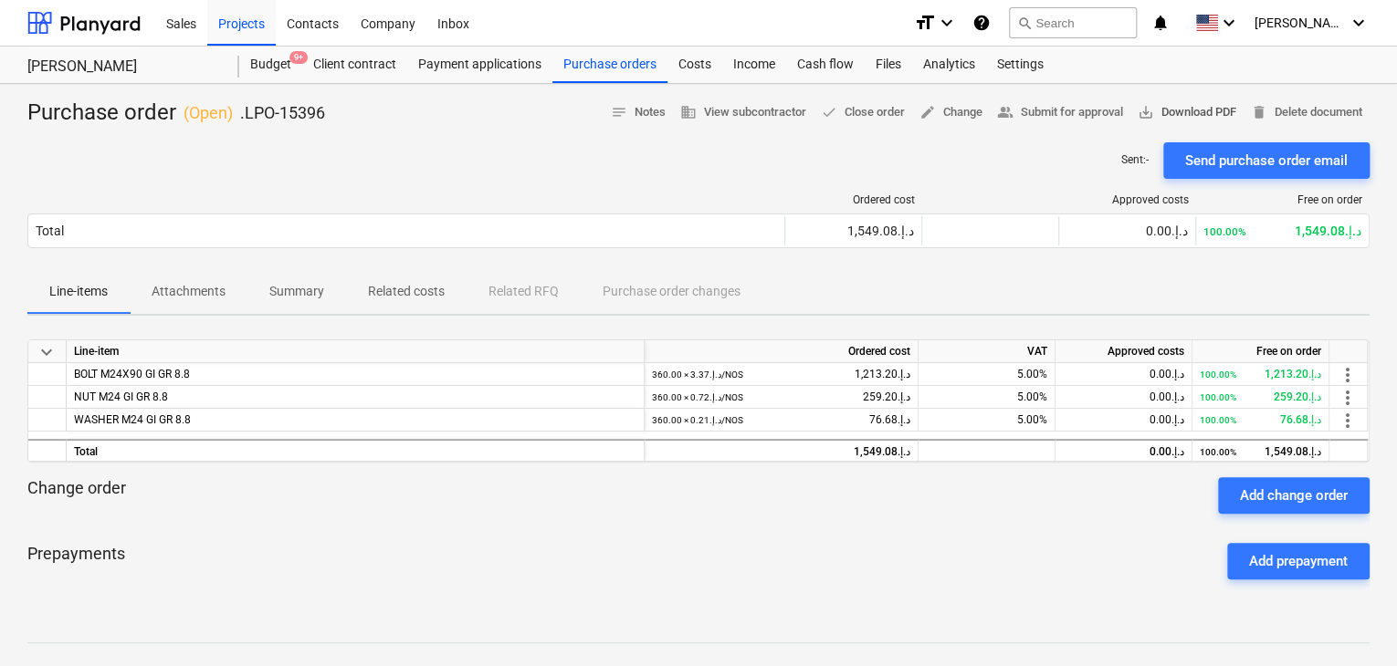
click at [1208, 100] on button "save_alt Download PDF" at bounding box center [1186, 113] width 113 height 28
